Goal: Task Accomplishment & Management: Manage account settings

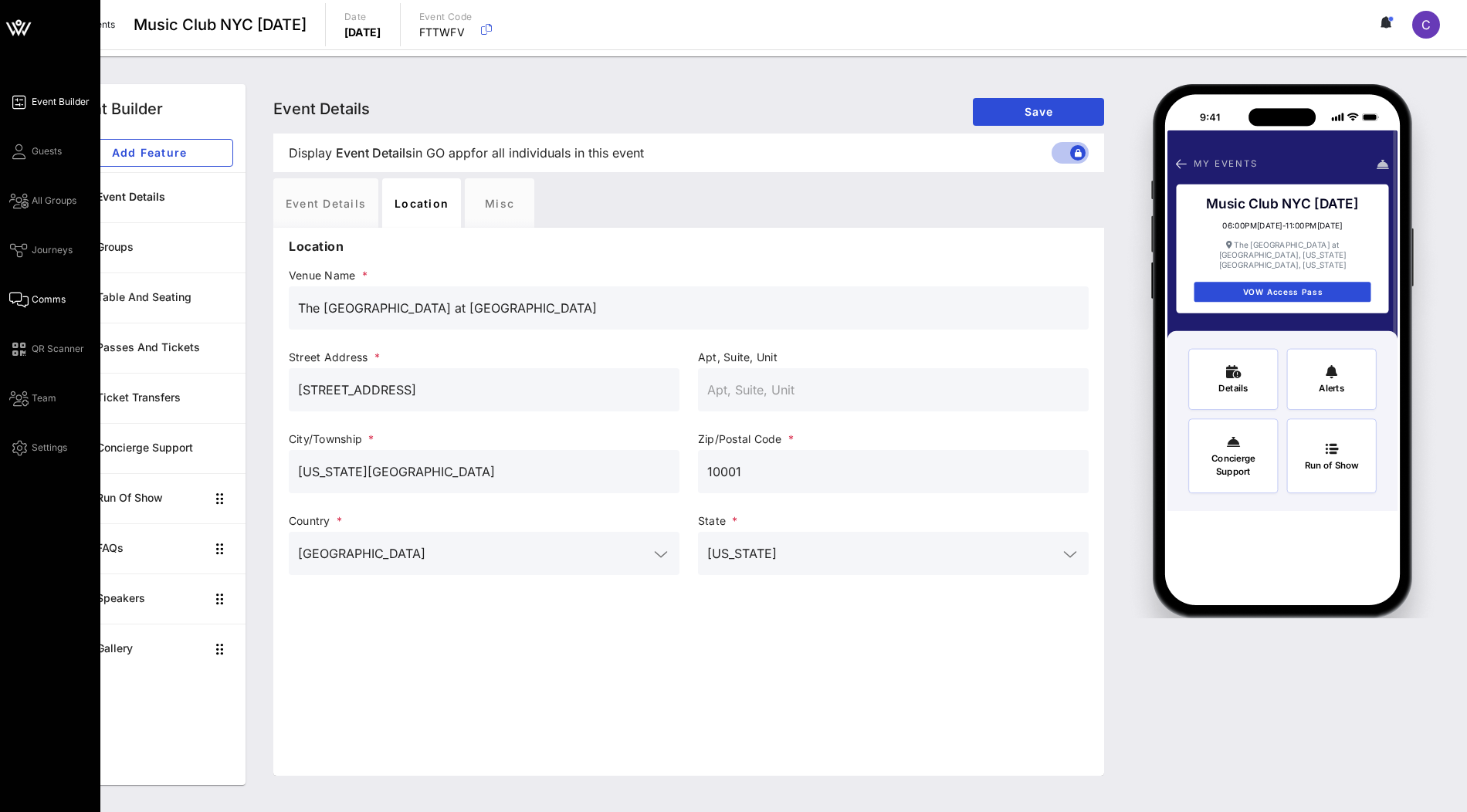
click at [53, 300] on span "Comms" at bounding box center [49, 300] width 34 height 14
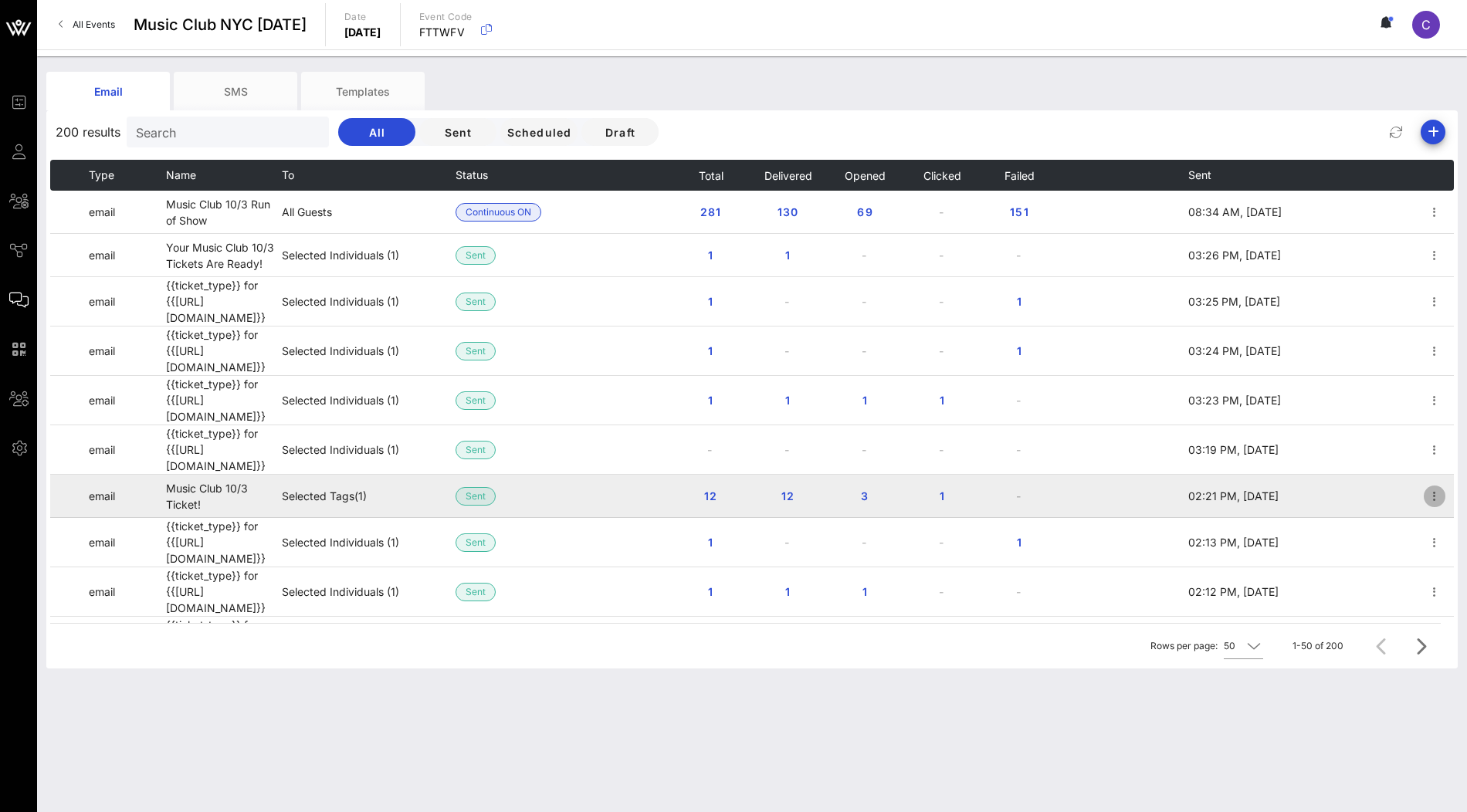
click at [1441, 487] on icon "button" at bounding box center [1434, 496] width 19 height 19
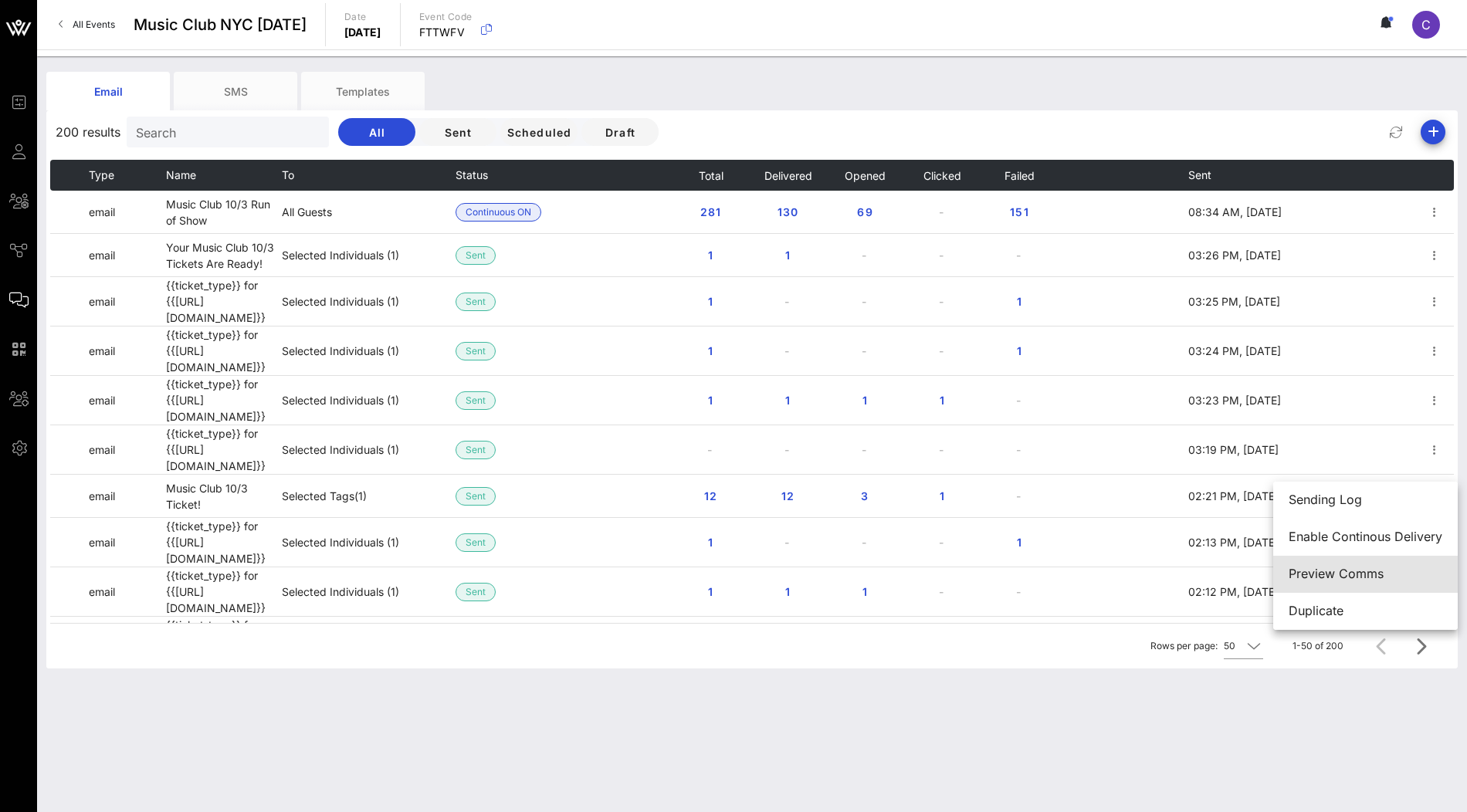
click at [1373, 571] on div "Preview Comms" at bounding box center [1366, 574] width 154 height 15
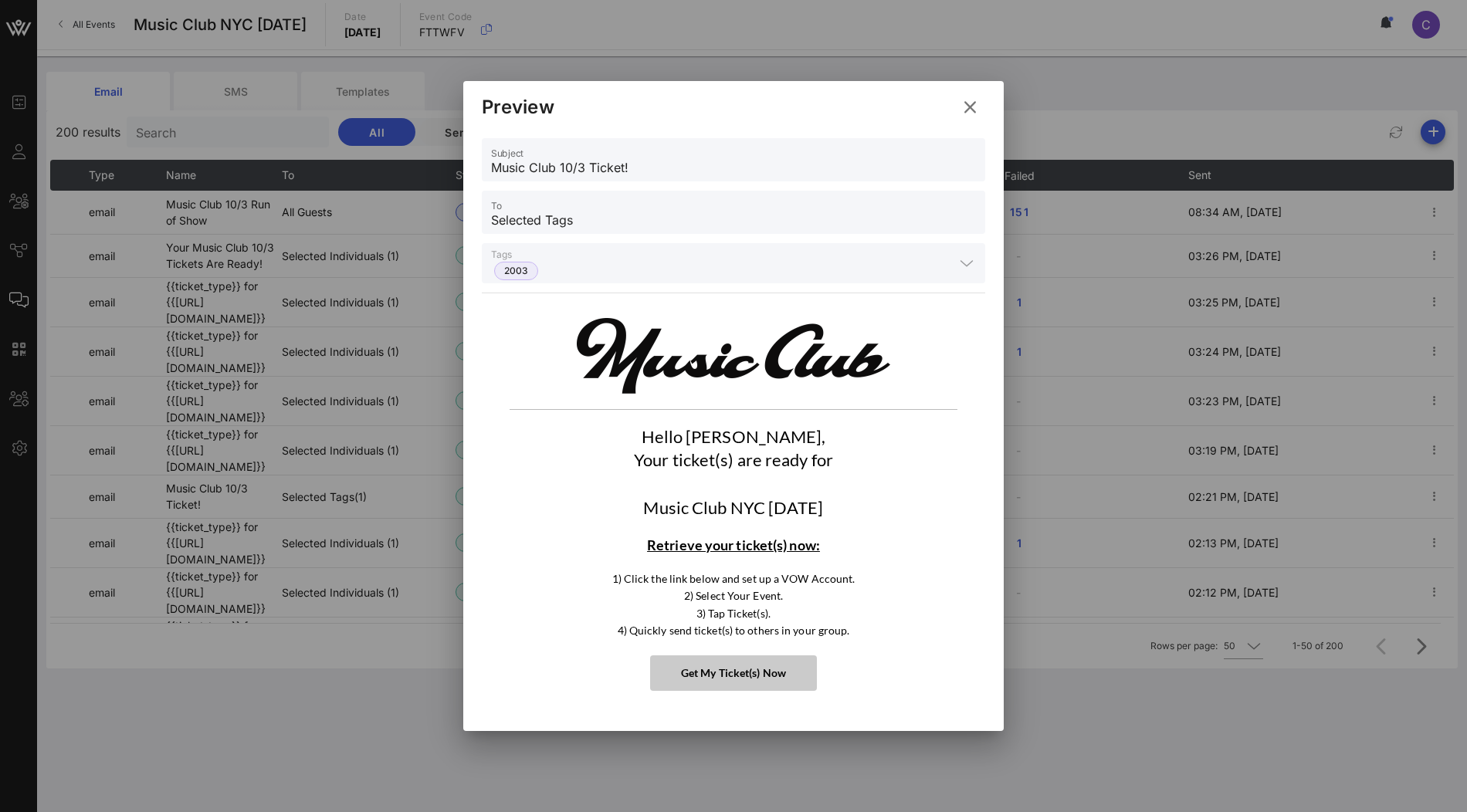
click at [970, 109] on icon at bounding box center [970, 107] width 21 height 19
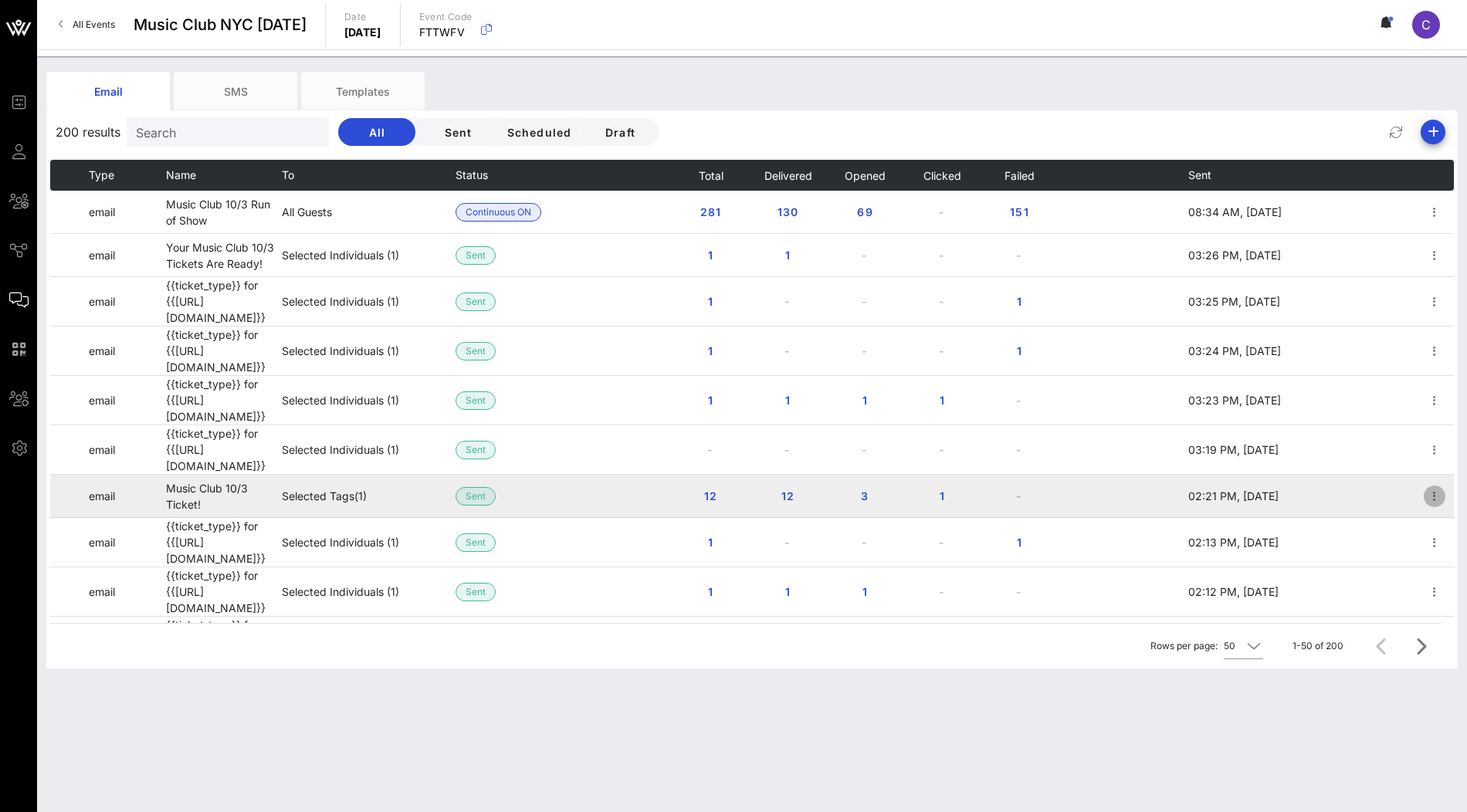
click at [1435, 487] on icon "button" at bounding box center [1434, 496] width 19 height 19
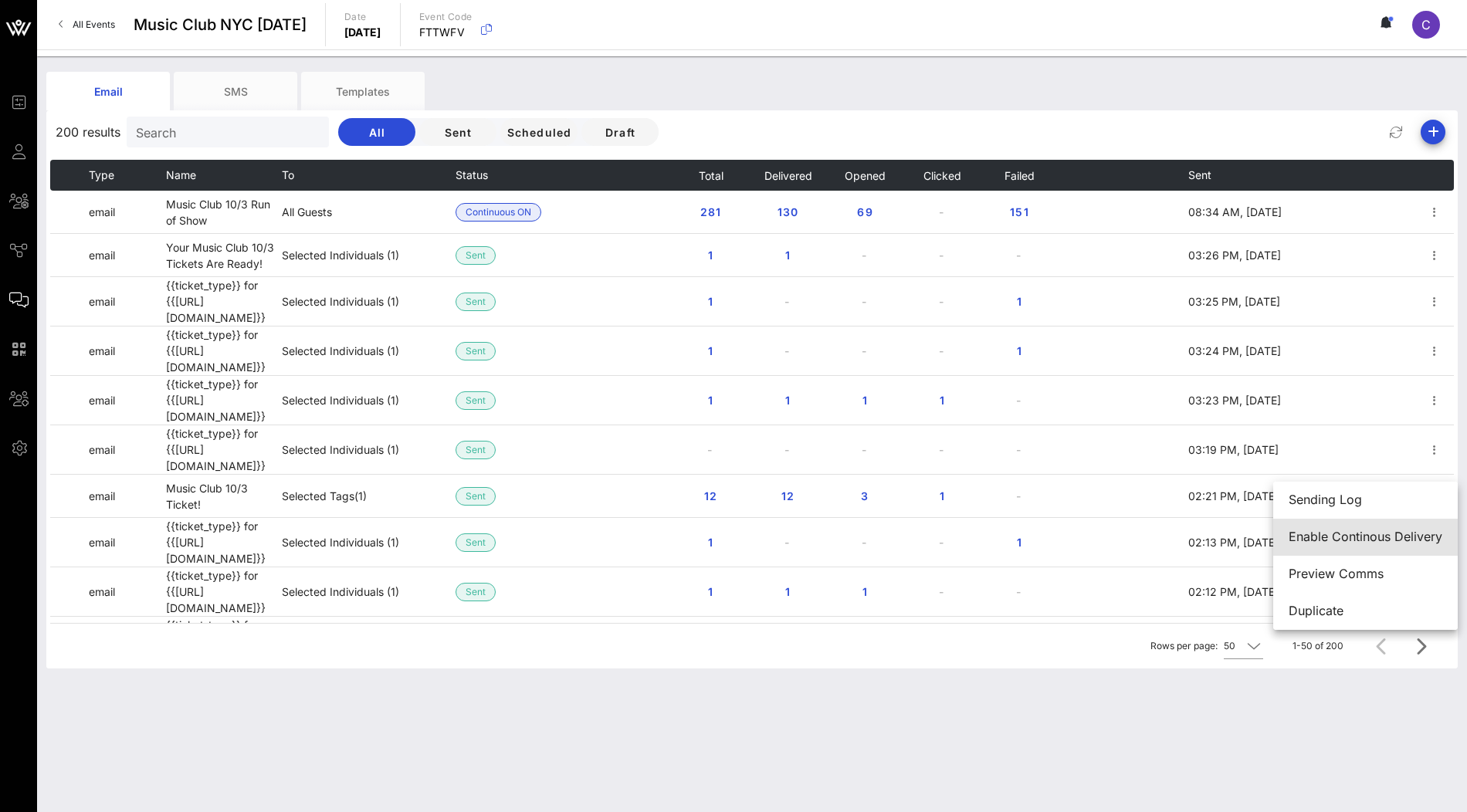
click at [1356, 535] on div "Enable Continous Delivery" at bounding box center [1366, 536] width 154 height 15
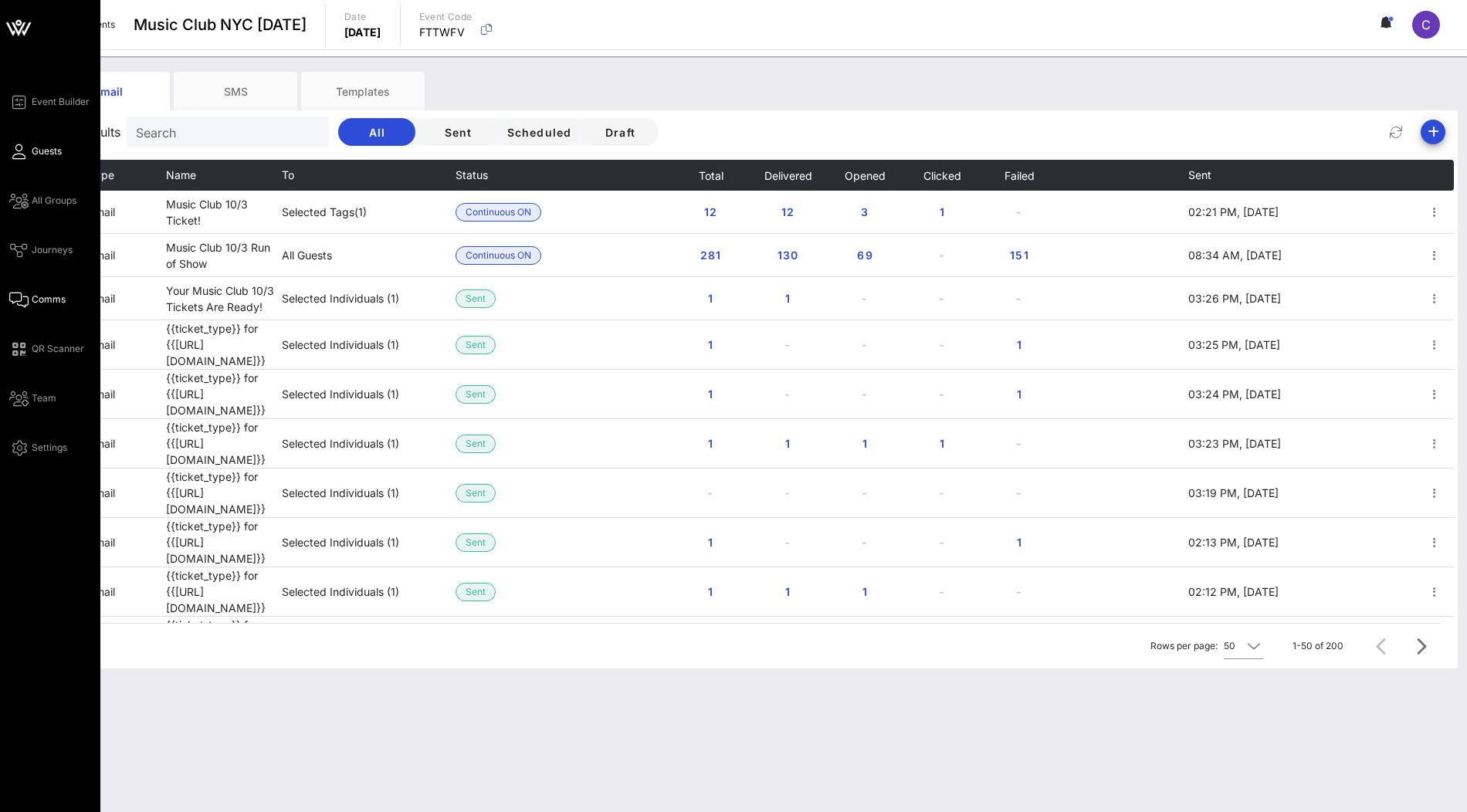
click at [52, 158] on span "Guests" at bounding box center [47, 151] width 30 height 14
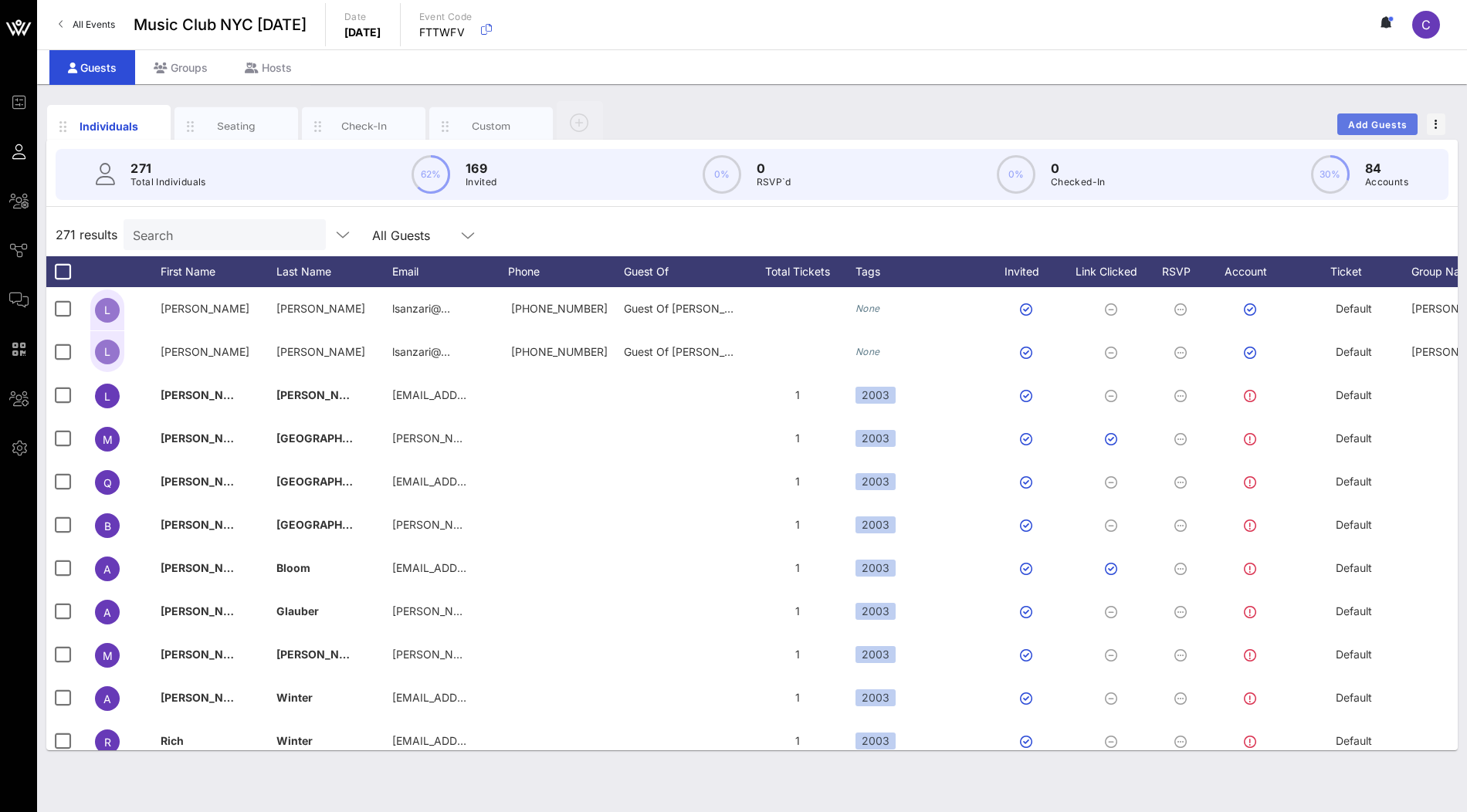
click at [1370, 119] on span "Add Guests" at bounding box center [1378, 125] width 61 height 12
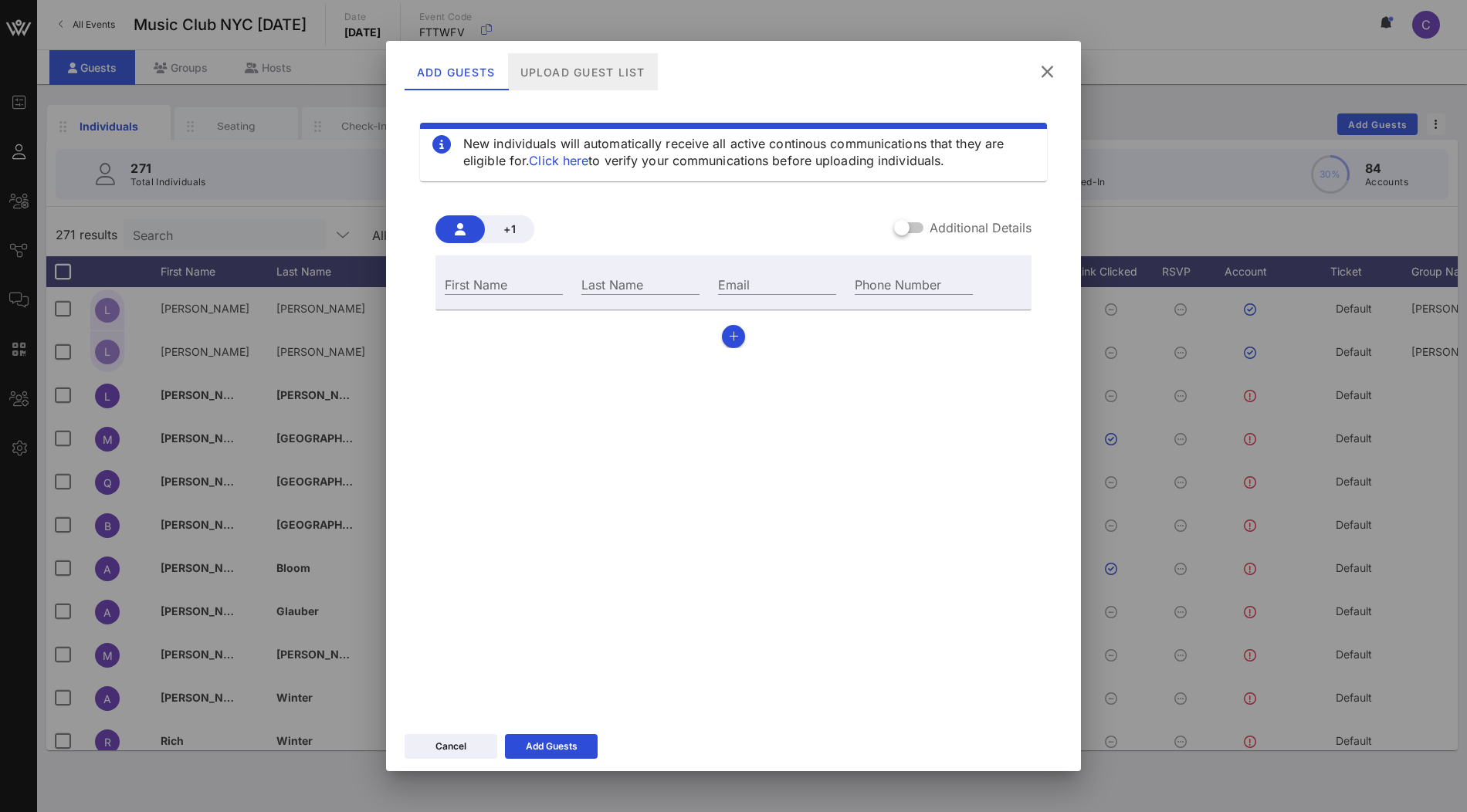
click at [596, 68] on div "Upload Guest List" at bounding box center [583, 71] width 150 height 37
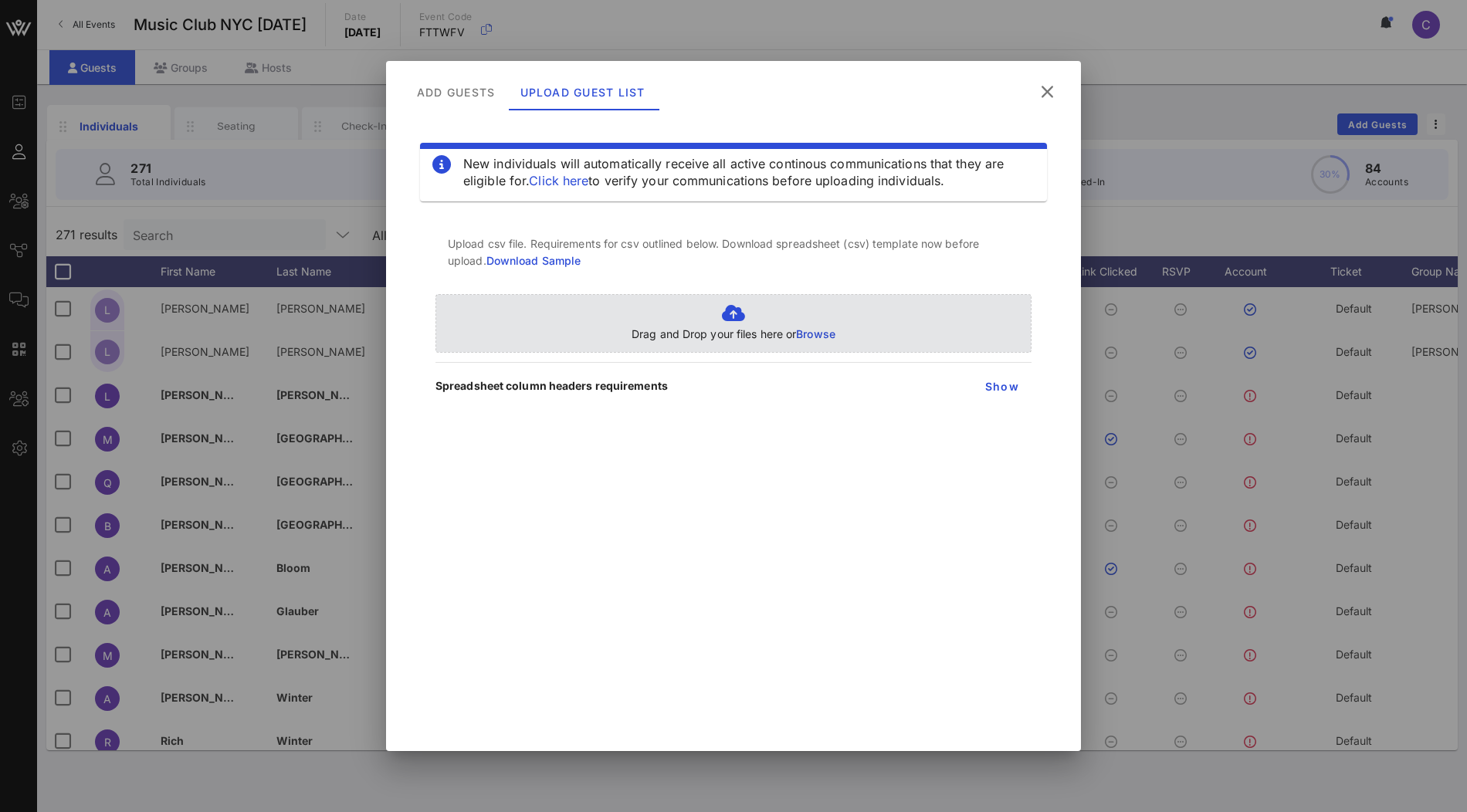
click at [817, 336] on span "Browse" at bounding box center [816, 334] width 40 height 13
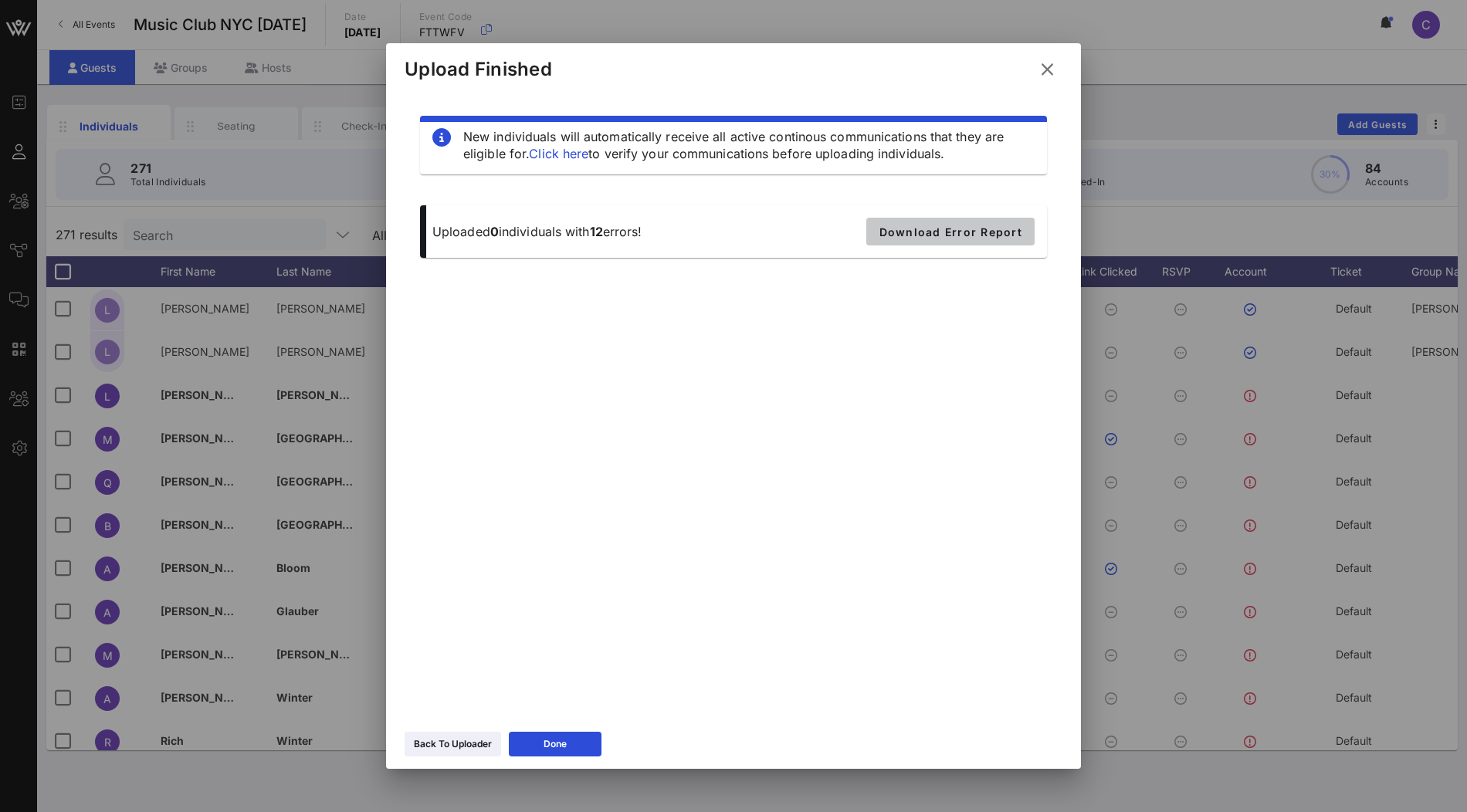
click at [974, 233] on span "Download Error Report" at bounding box center [951, 231] width 144 height 13
click at [575, 738] on button "Done" at bounding box center [554, 744] width 92 height 25
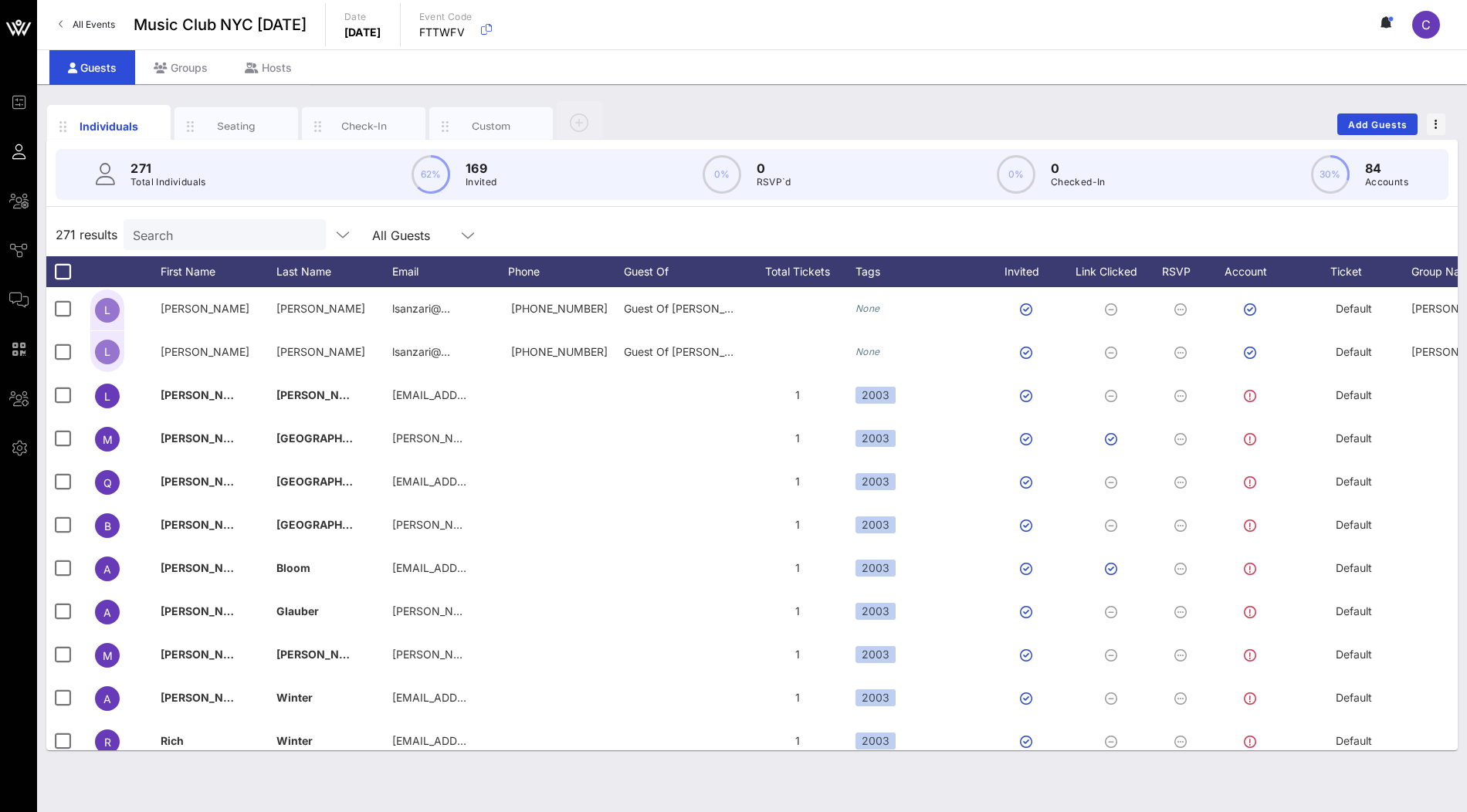
click at [224, 241] on input "Search" at bounding box center [223, 234] width 181 height 20
paste input "[EMAIL_ADDRESS][DOMAIN_NAME]"
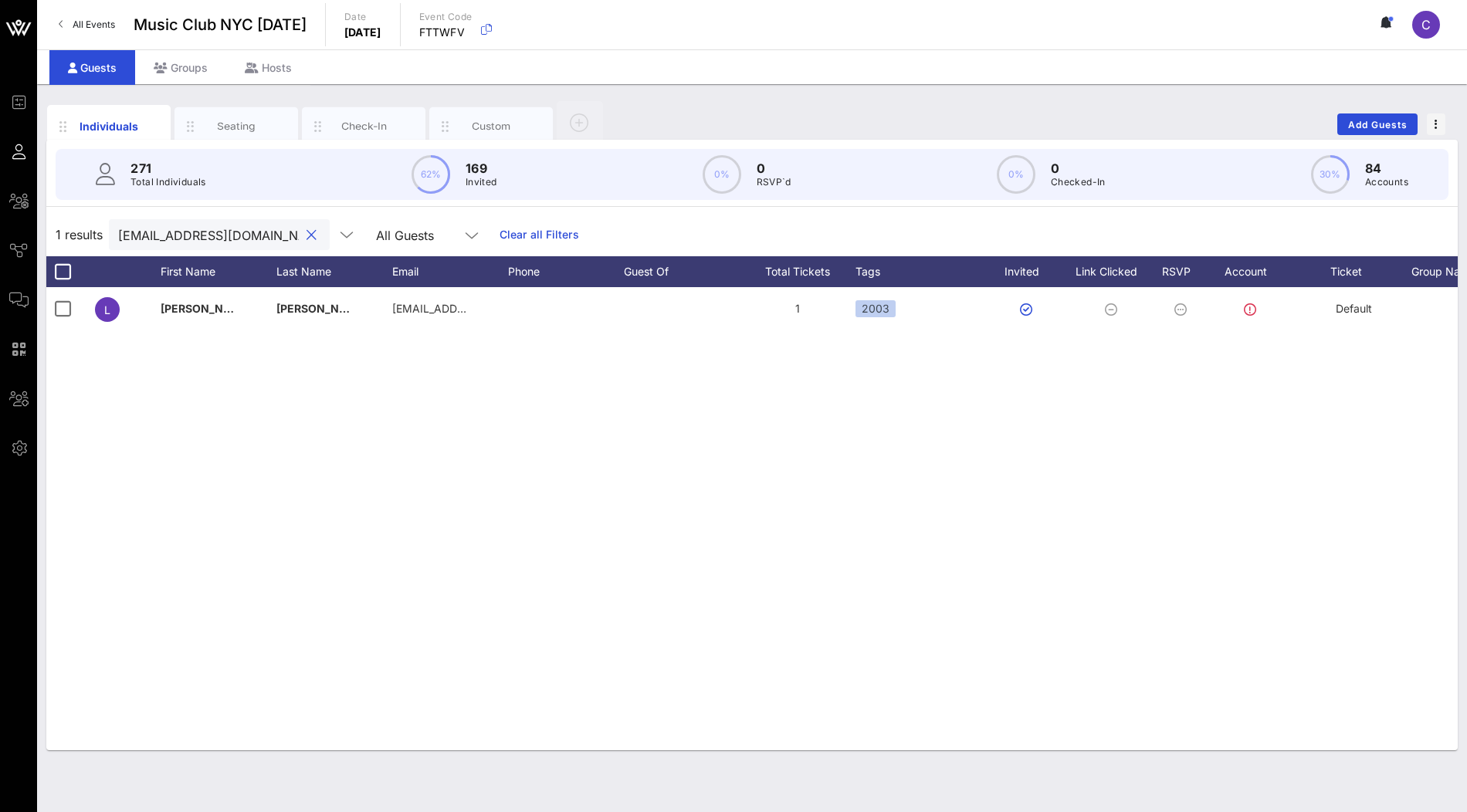
click at [211, 229] on input "[EMAIL_ADDRESS][DOMAIN_NAME]" at bounding box center [209, 234] width 181 height 20
paste input "[PERSON_NAME]"
click at [204, 231] on input "[PERSON_NAME][EMAIL_ADDRESS][DOMAIN_NAME]" at bounding box center [209, 234] width 181 height 20
paste input "[GEOGRAPHIC_DATA]"
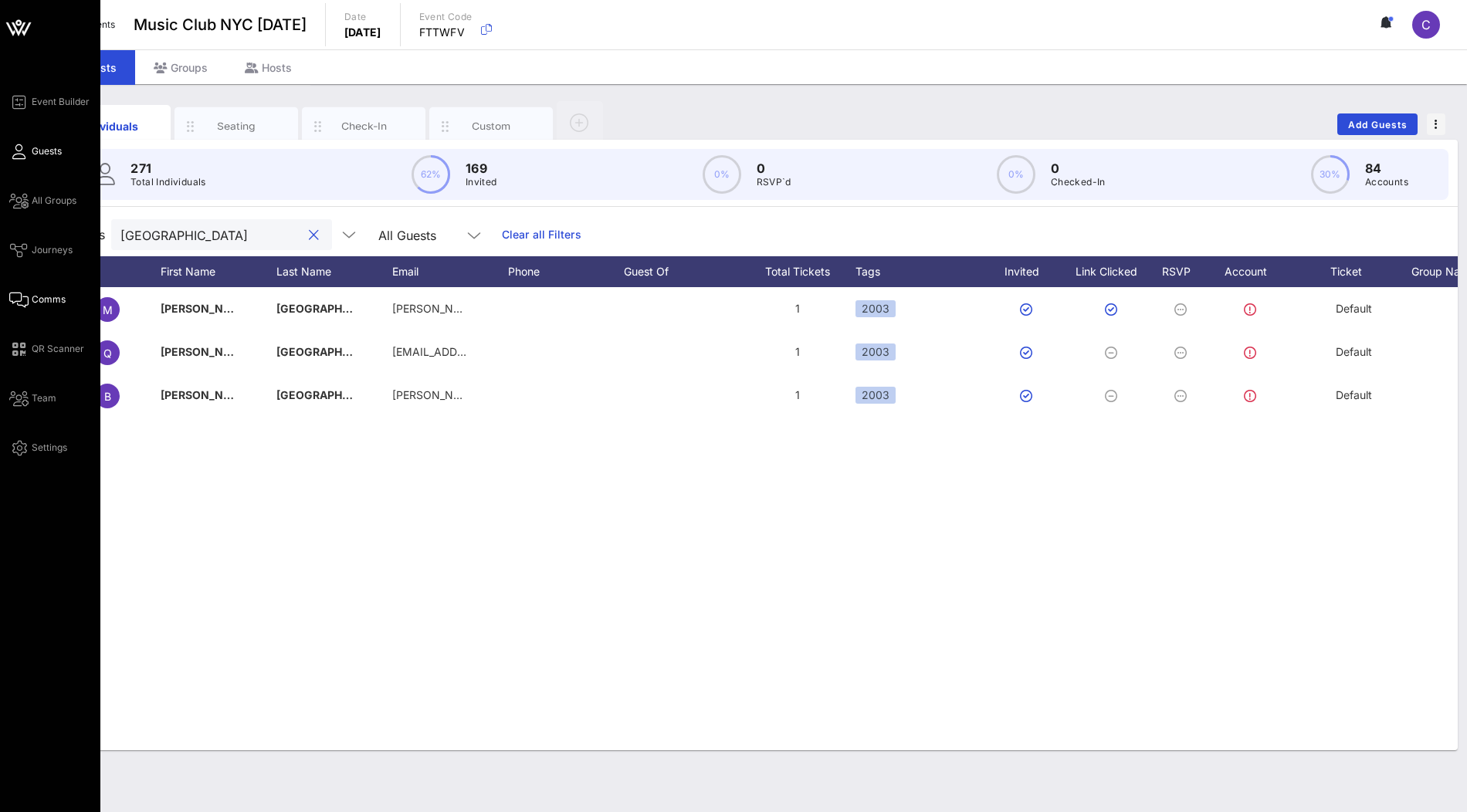
type input "[GEOGRAPHIC_DATA]"
click at [56, 300] on span "Comms" at bounding box center [49, 300] width 34 height 14
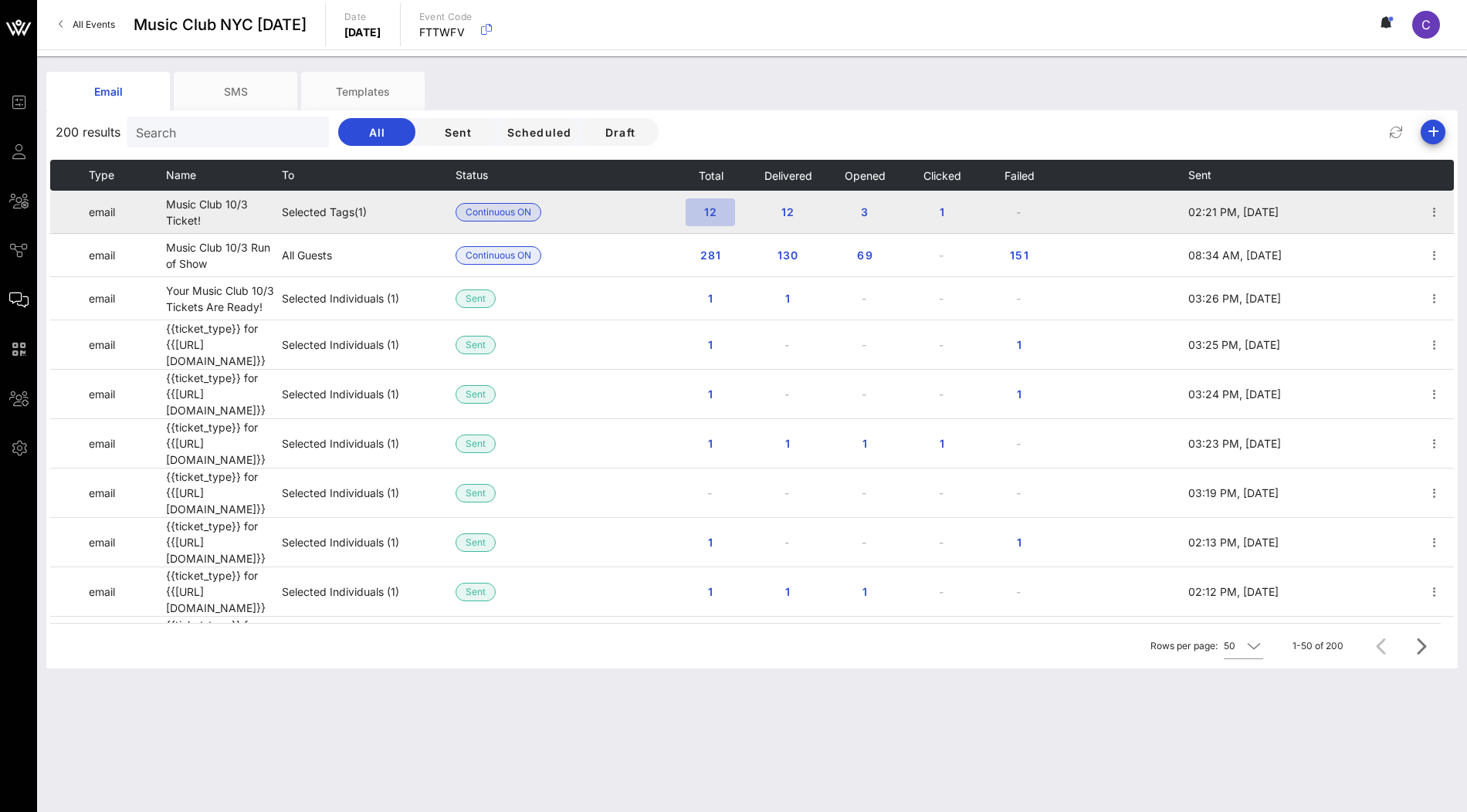
click at [710, 213] on span "12" at bounding box center [710, 211] width 25 height 13
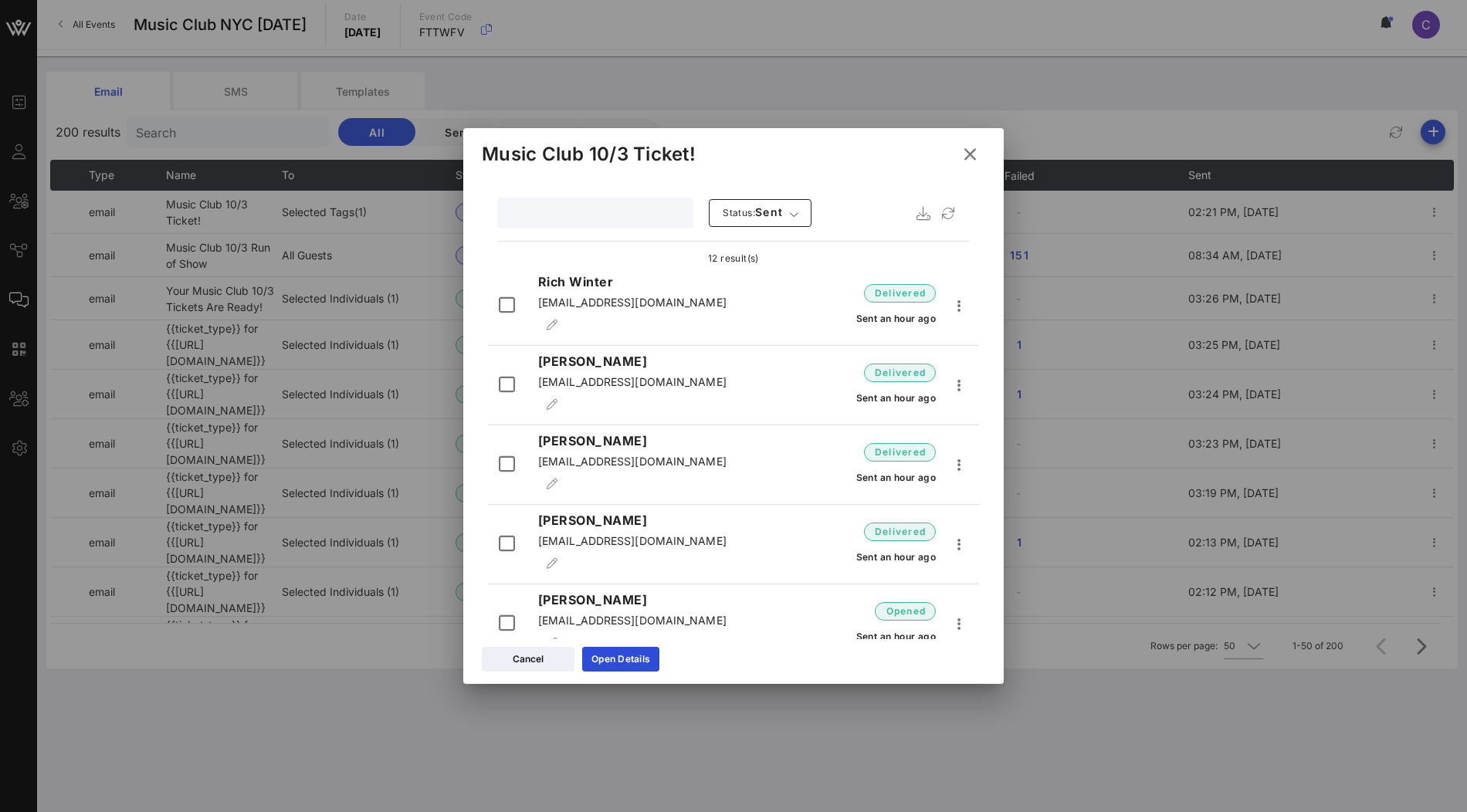
click at [589, 220] on input "text" at bounding box center [594, 213] width 175 height 20
paste input "[GEOGRAPHIC_DATA]"
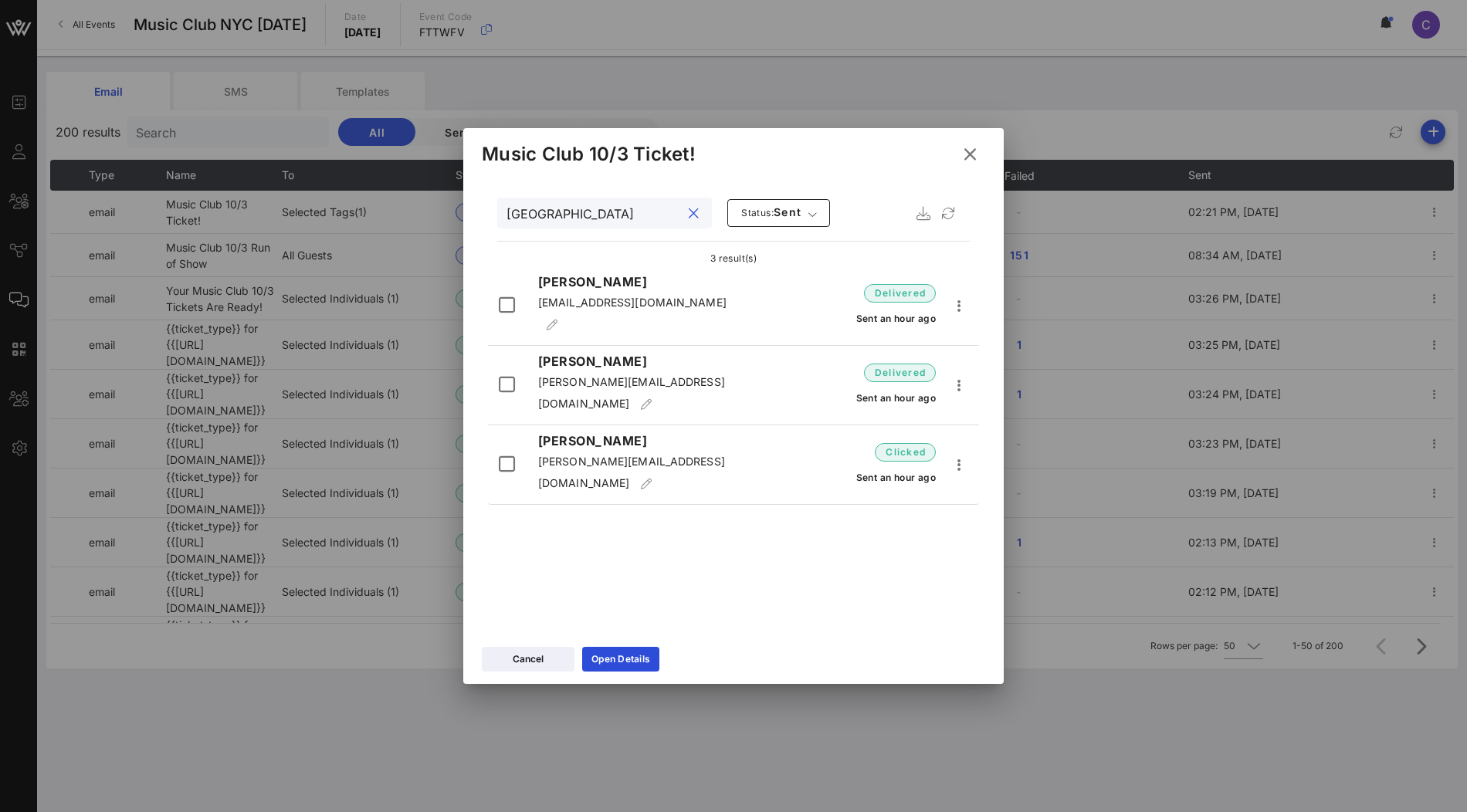
type input "[GEOGRAPHIC_DATA]"
click at [970, 158] on icon at bounding box center [969, 154] width 25 height 23
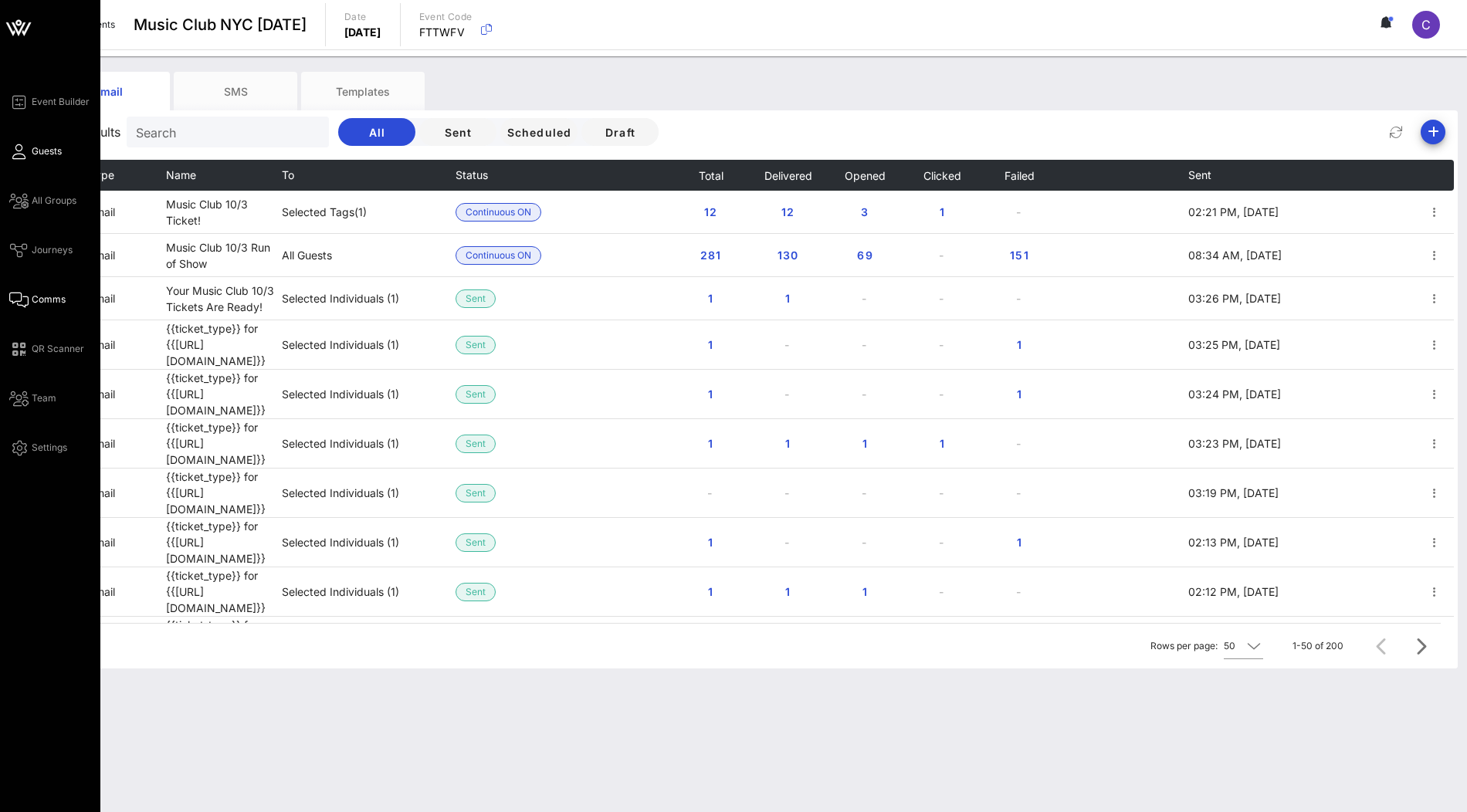
click at [39, 150] on span "Guests" at bounding box center [47, 151] width 30 height 14
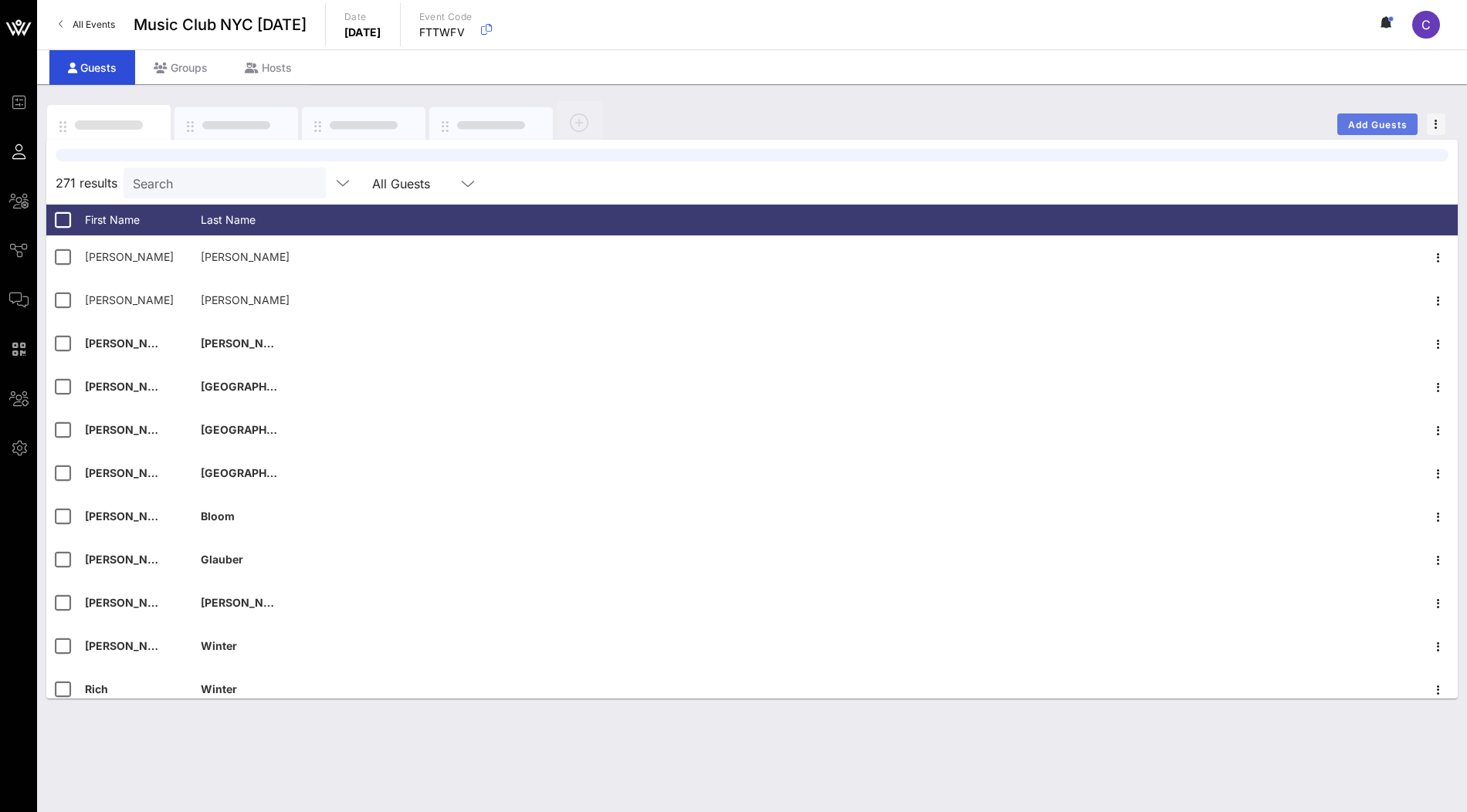
click at [1372, 121] on span "Add Guests" at bounding box center [1378, 125] width 61 height 12
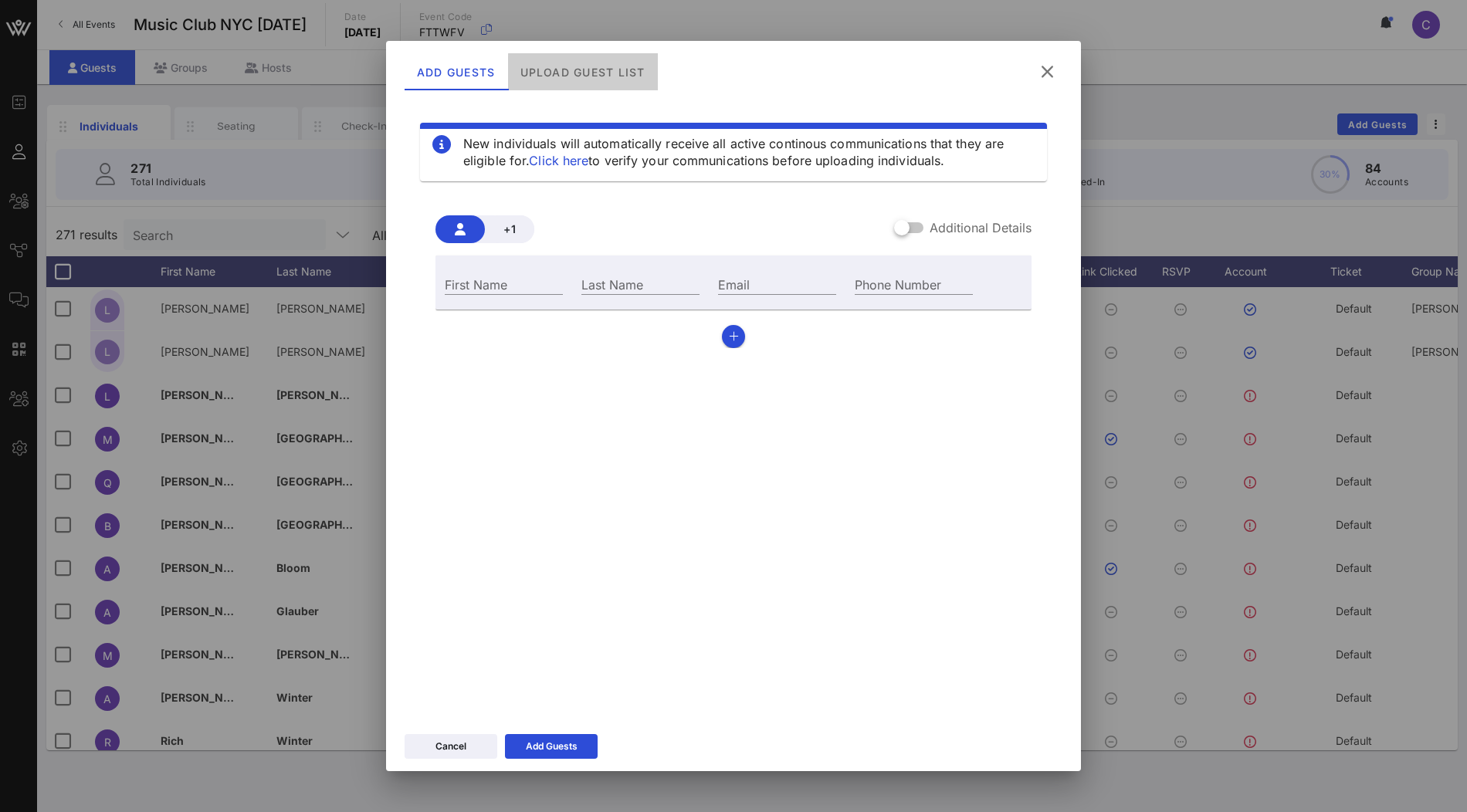
click at [618, 71] on div "Upload Guest List" at bounding box center [583, 71] width 150 height 37
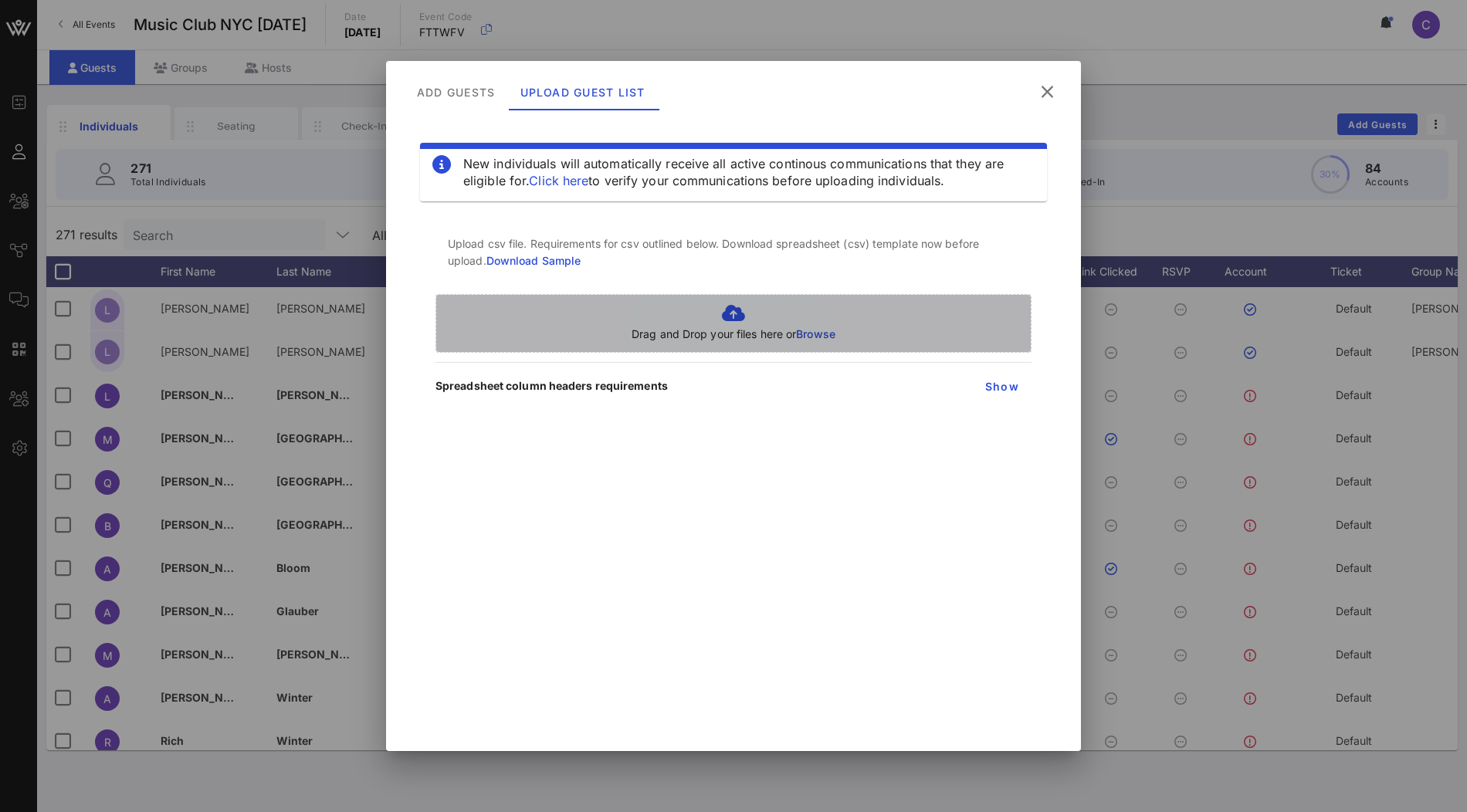
click at [813, 335] on span "Browse" at bounding box center [816, 334] width 40 height 13
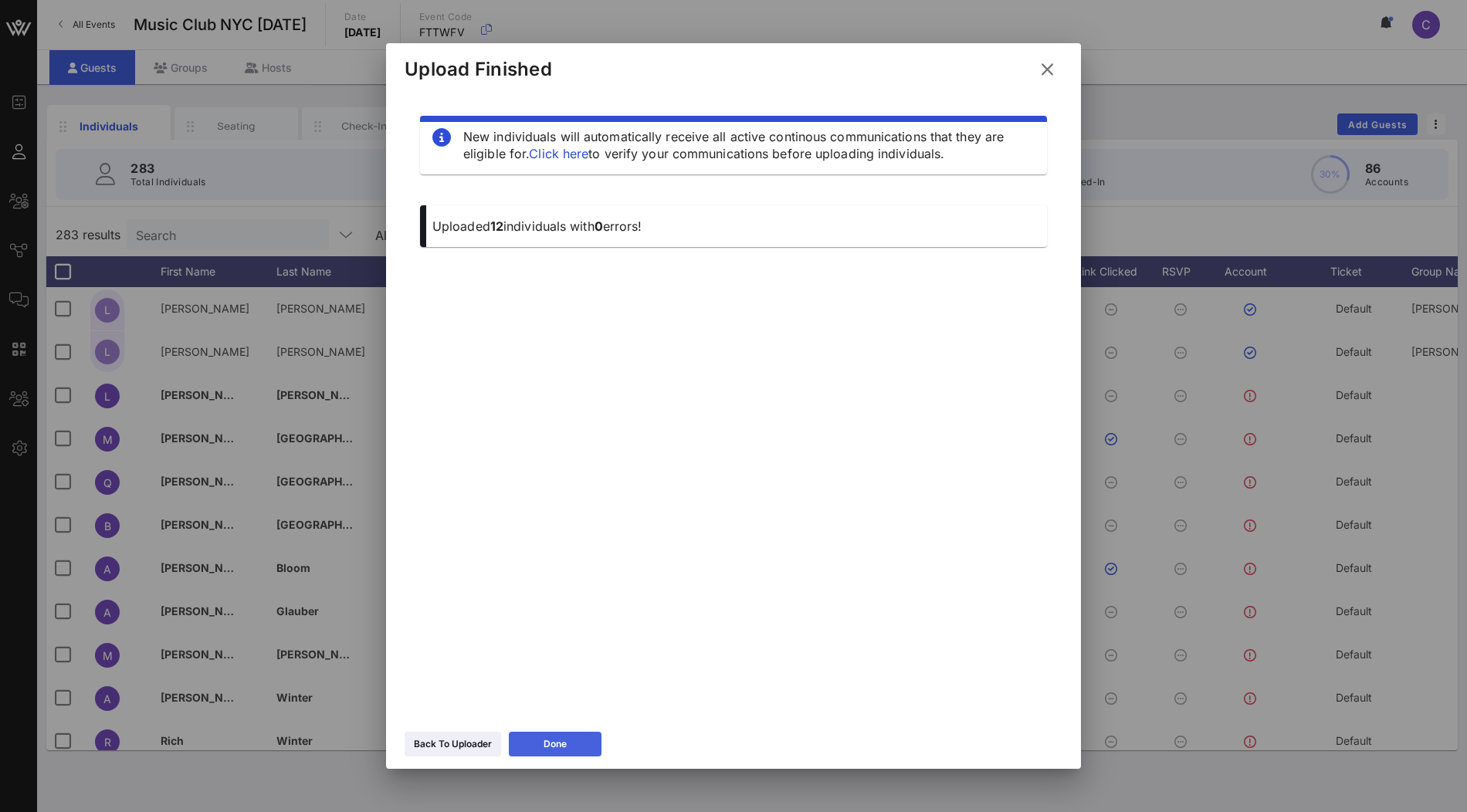
click at [574, 740] on button "Done" at bounding box center [554, 744] width 92 height 25
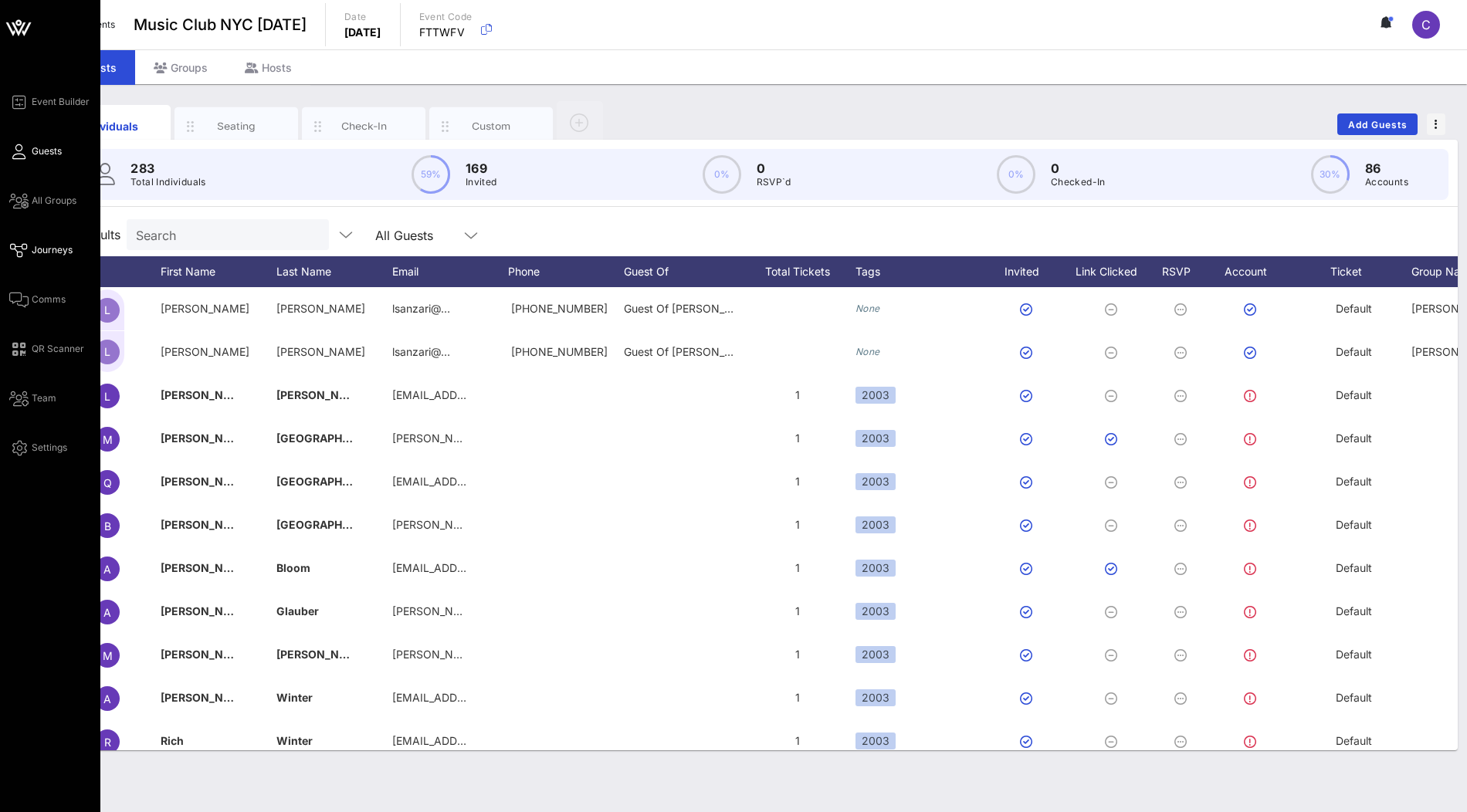
click at [43, 252] on span "Journeys" at bounding box center [52, 250] width 41 height 14
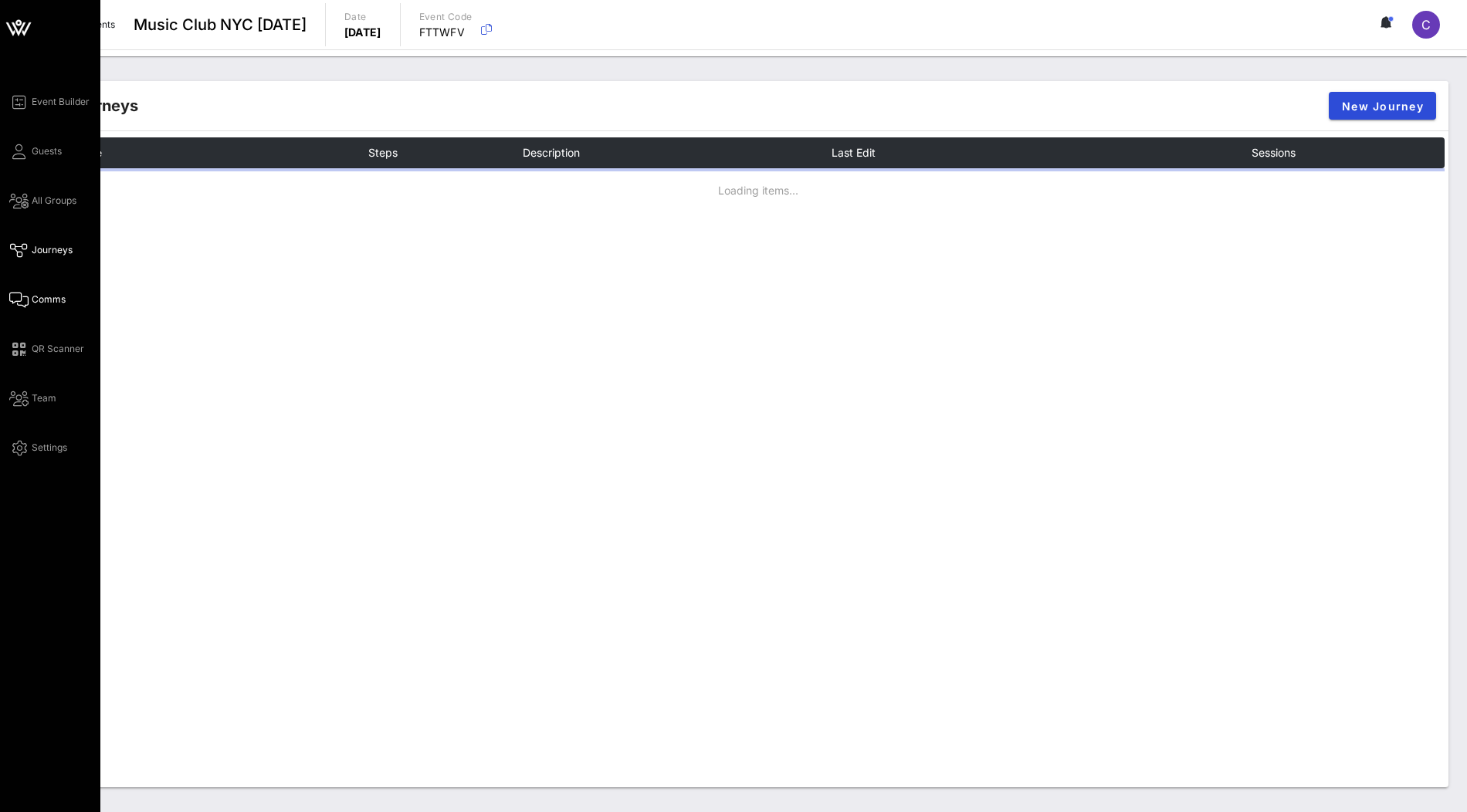
click at [36, 299] on span "Comms" at bounding box center [49, 300] width 34 height 14
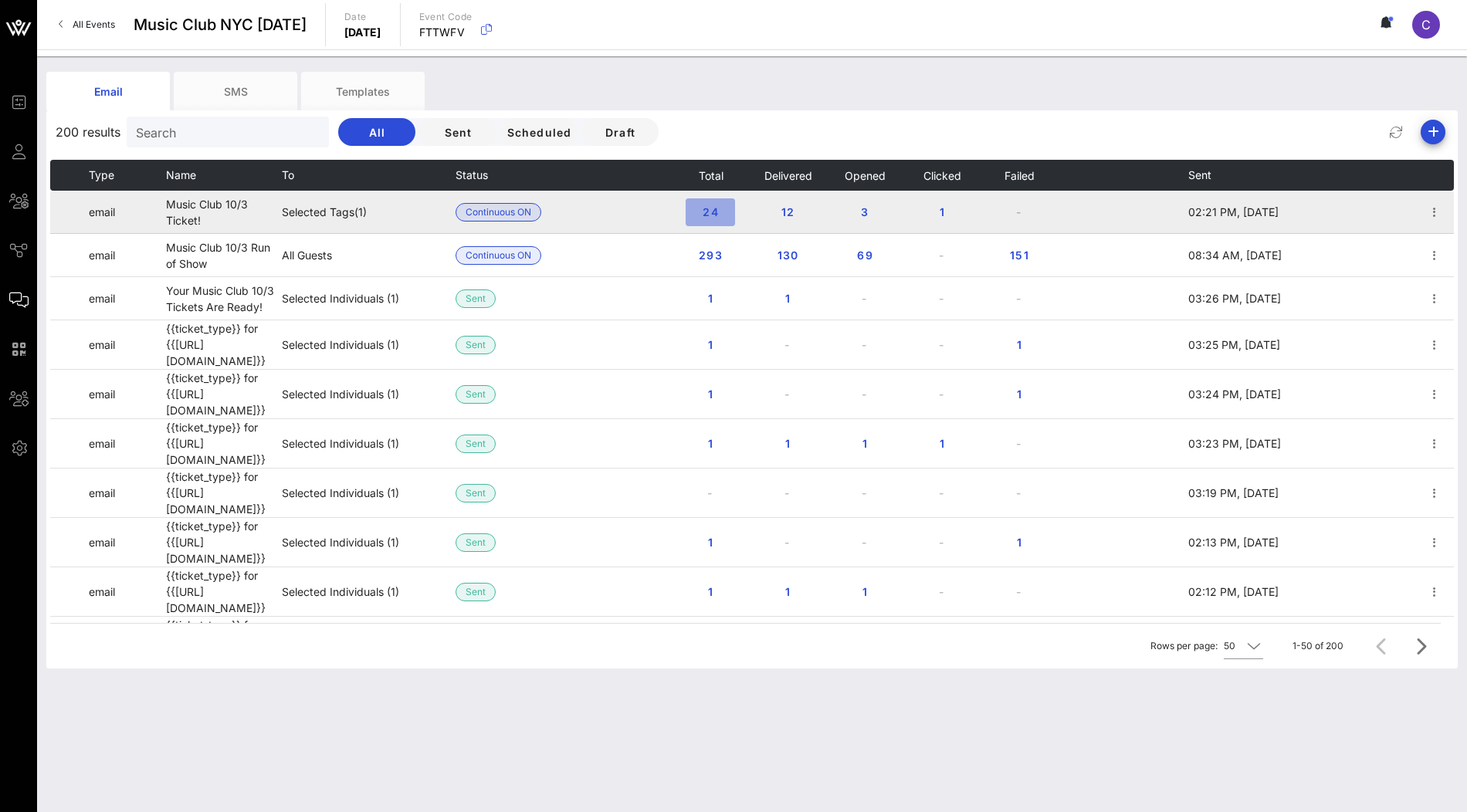
click at [713, 214] on span "24" at bounding box center [710, 211] width 25 height 13
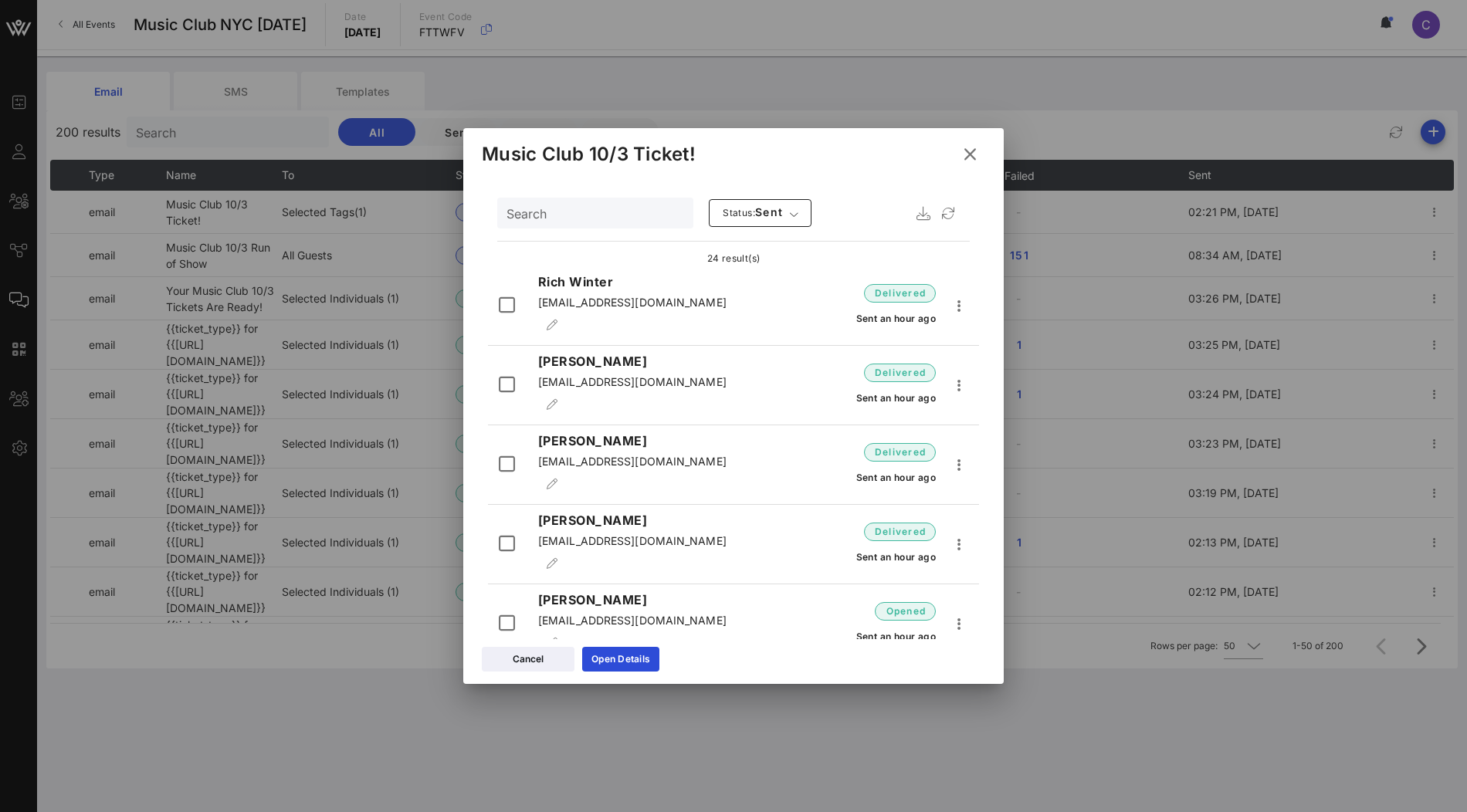
click at [970, 154] on icon at bounding box center [970, 153] width 22 height 19
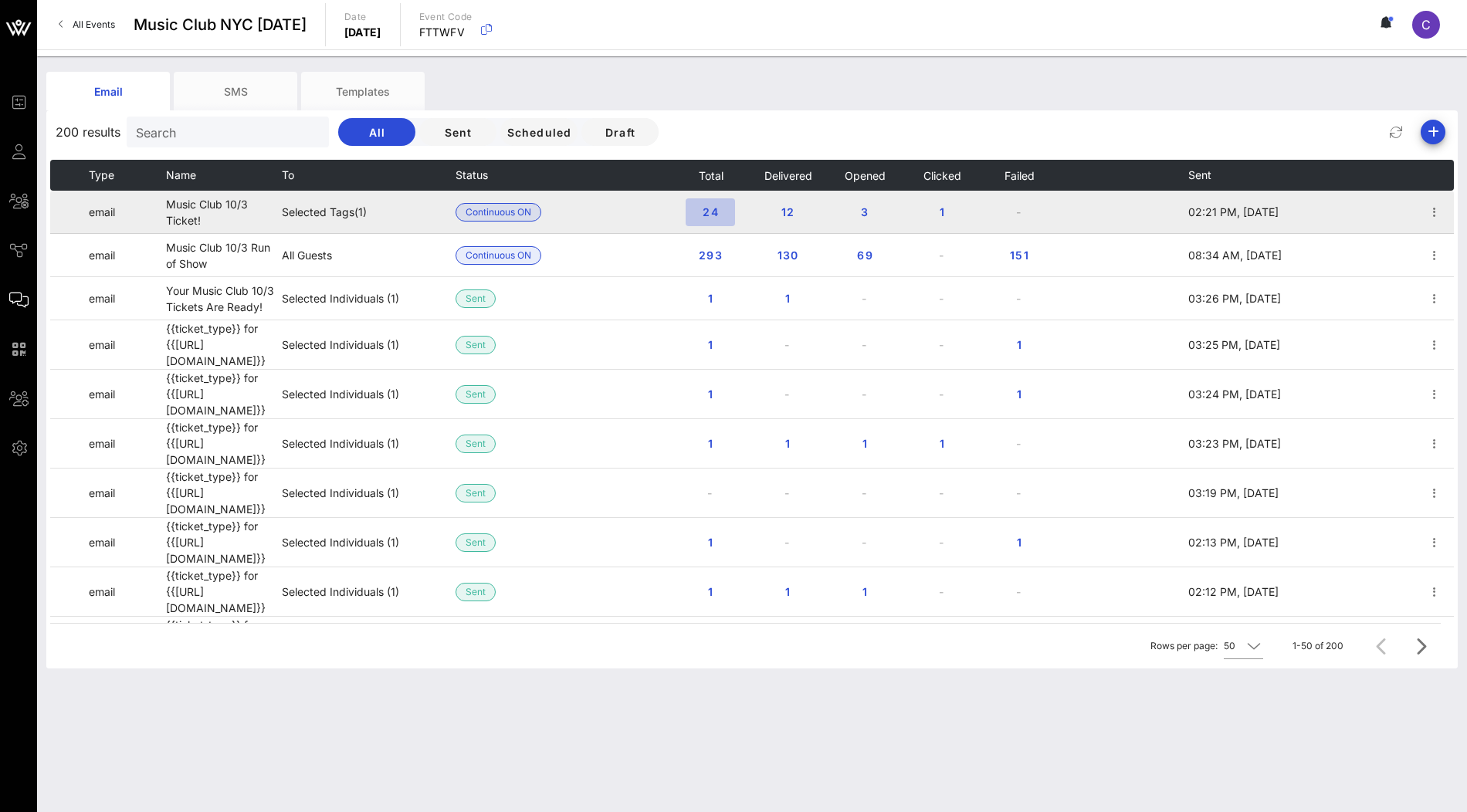
click at [725, 217] on button "24" at bounding box center [711, 212] width 50 height 28
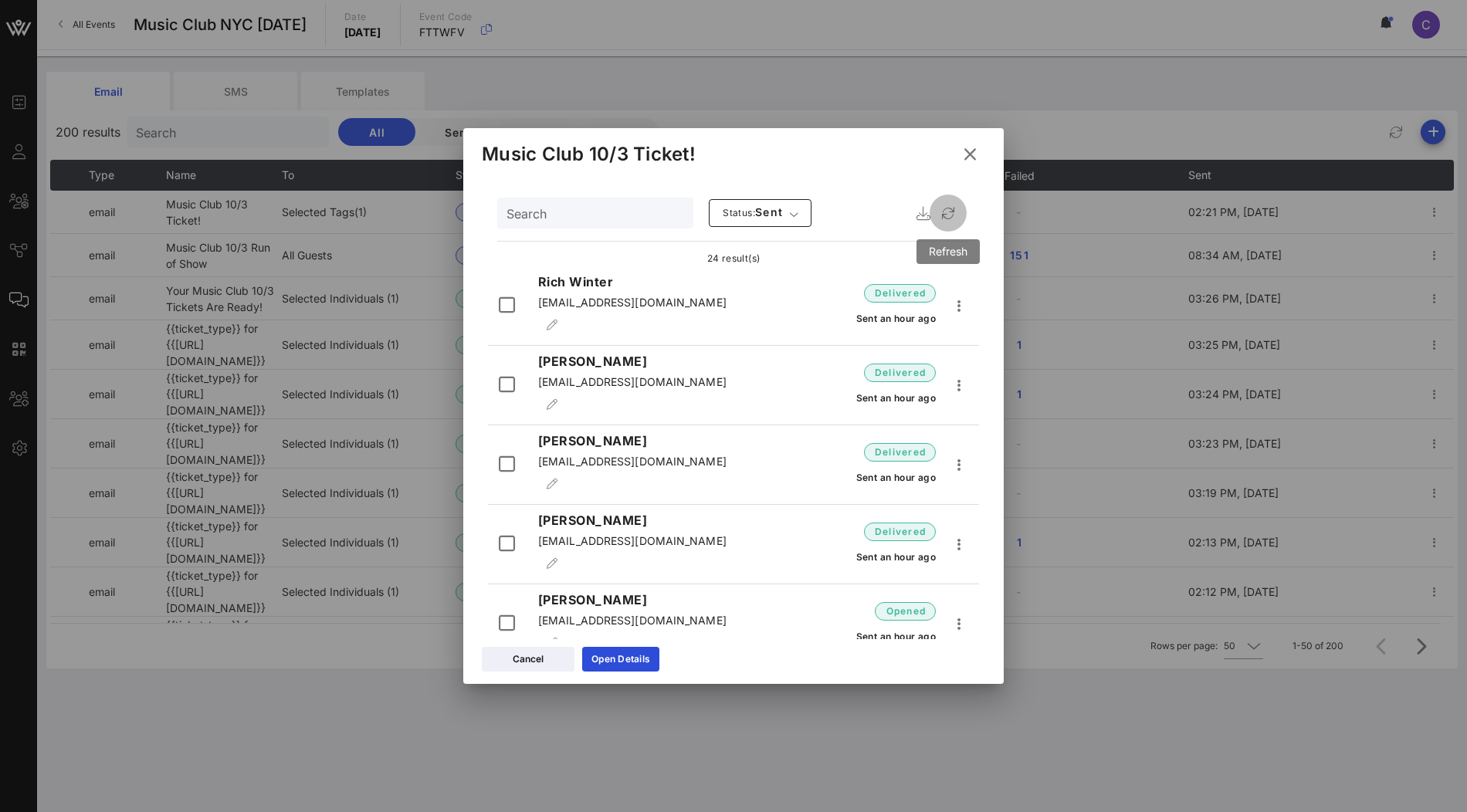
click at [949, 215] on icon "button" at bounding box center [949, 212] width 19 height 19
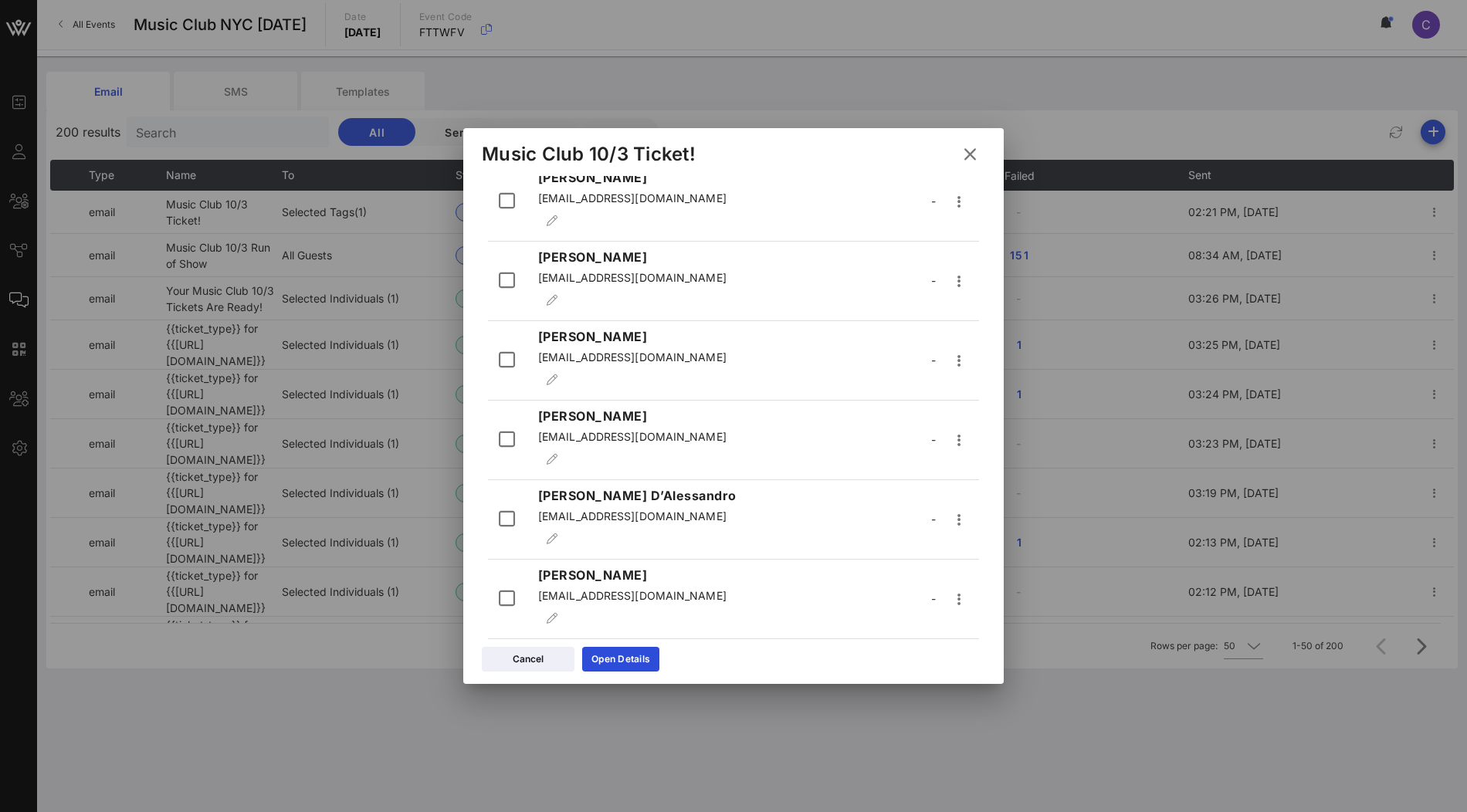
scroll to position [1210, 0]
click at [973, 147] on icon at bounding box center [970, 153] width 22 height 19
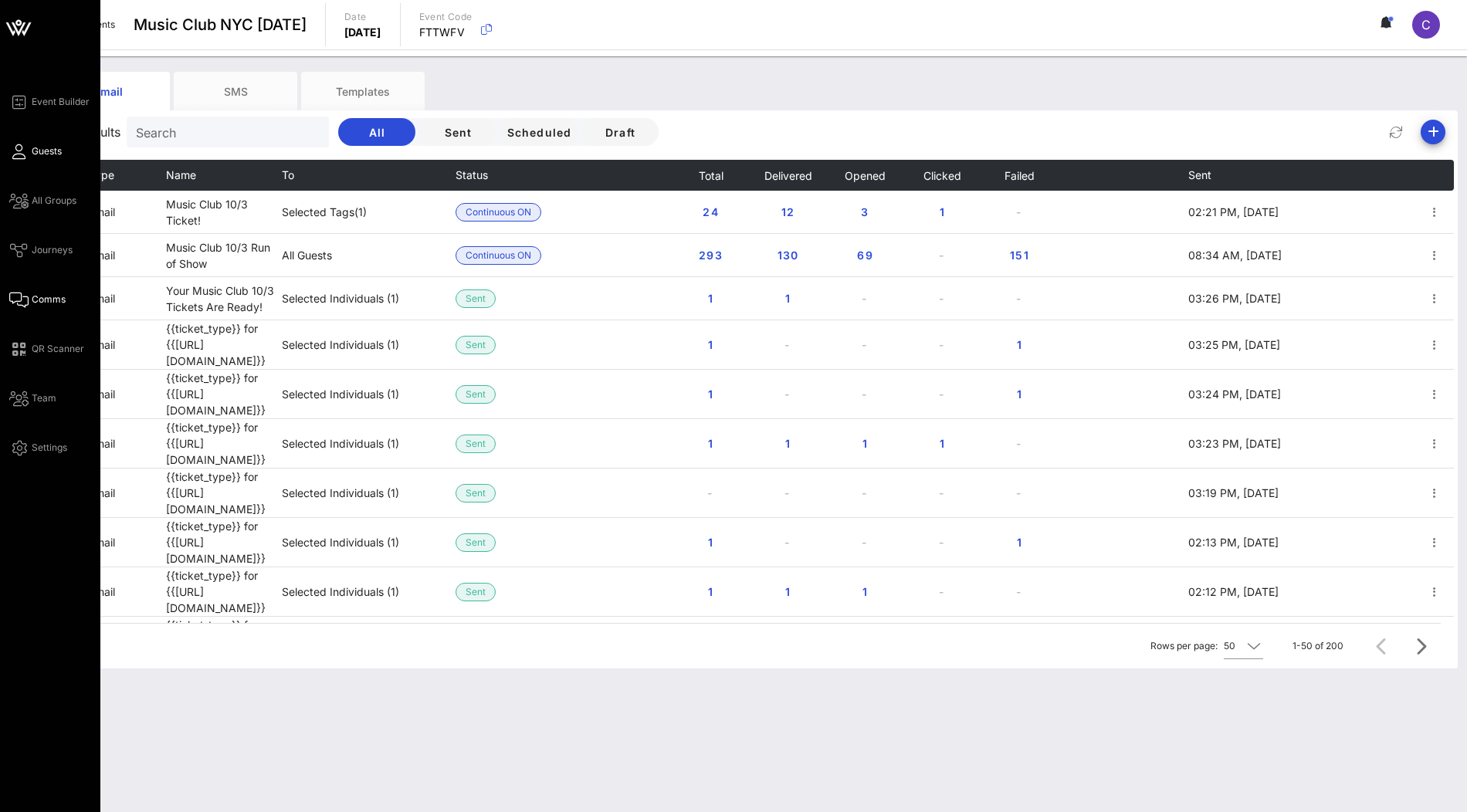
click at [32, 151] on span "Guests" at bounding box center [47, 151] width 30 height 14
